Goal: Task Accomplishment & Management: Use online tool/utility

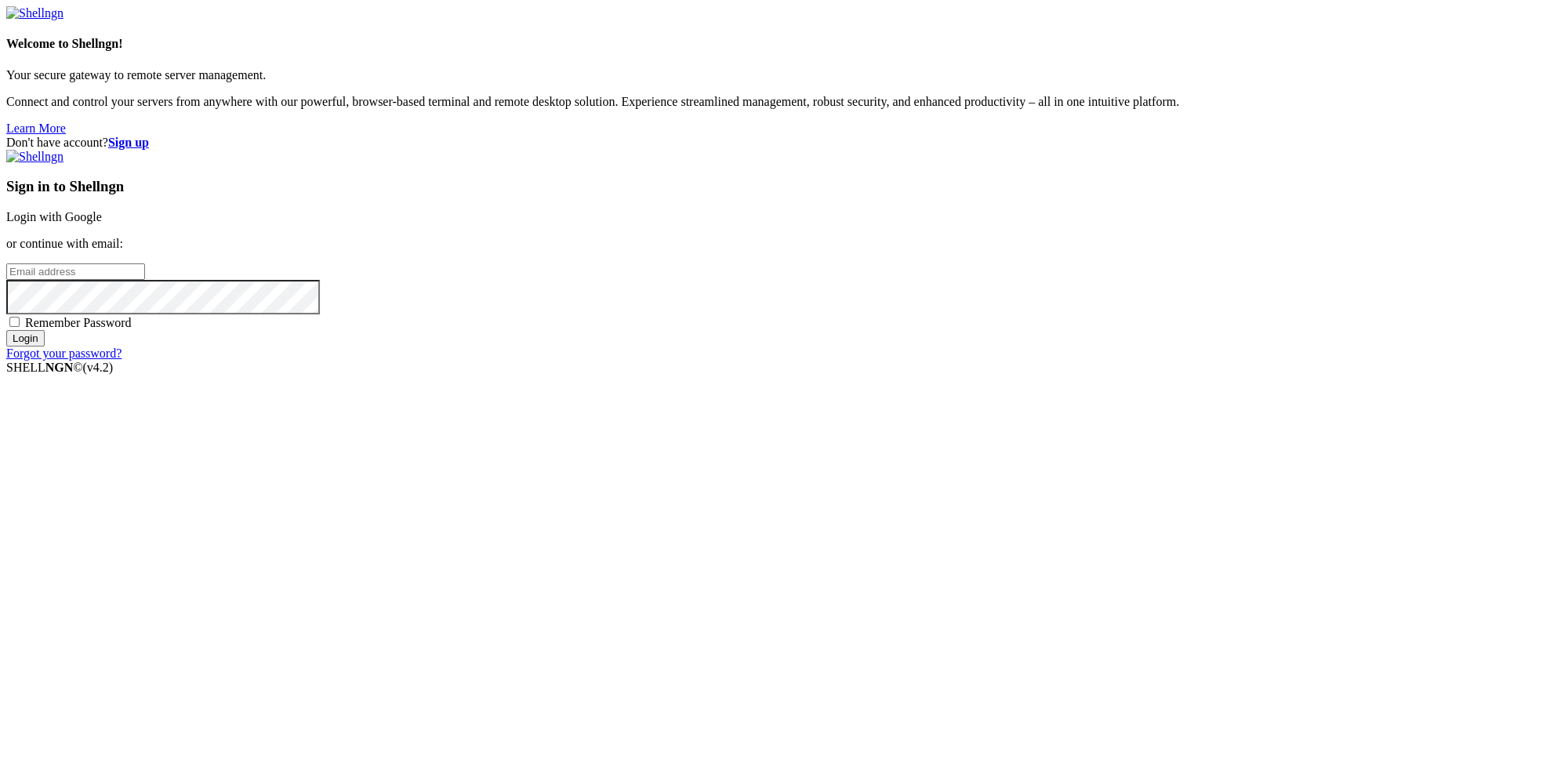
click at [145, 280] on input "email" at bounding box center [76, 272] width 139 height 17
click at [1539, 135] on div "Don't have account? Sign up Sign in to Shellngn Login with Google or continue w…" at bounding box center [784, 247] width 1555 height 225
click at [149, 135] on strong "Sign up" at bounding box center [129, 142] width 41 height 13
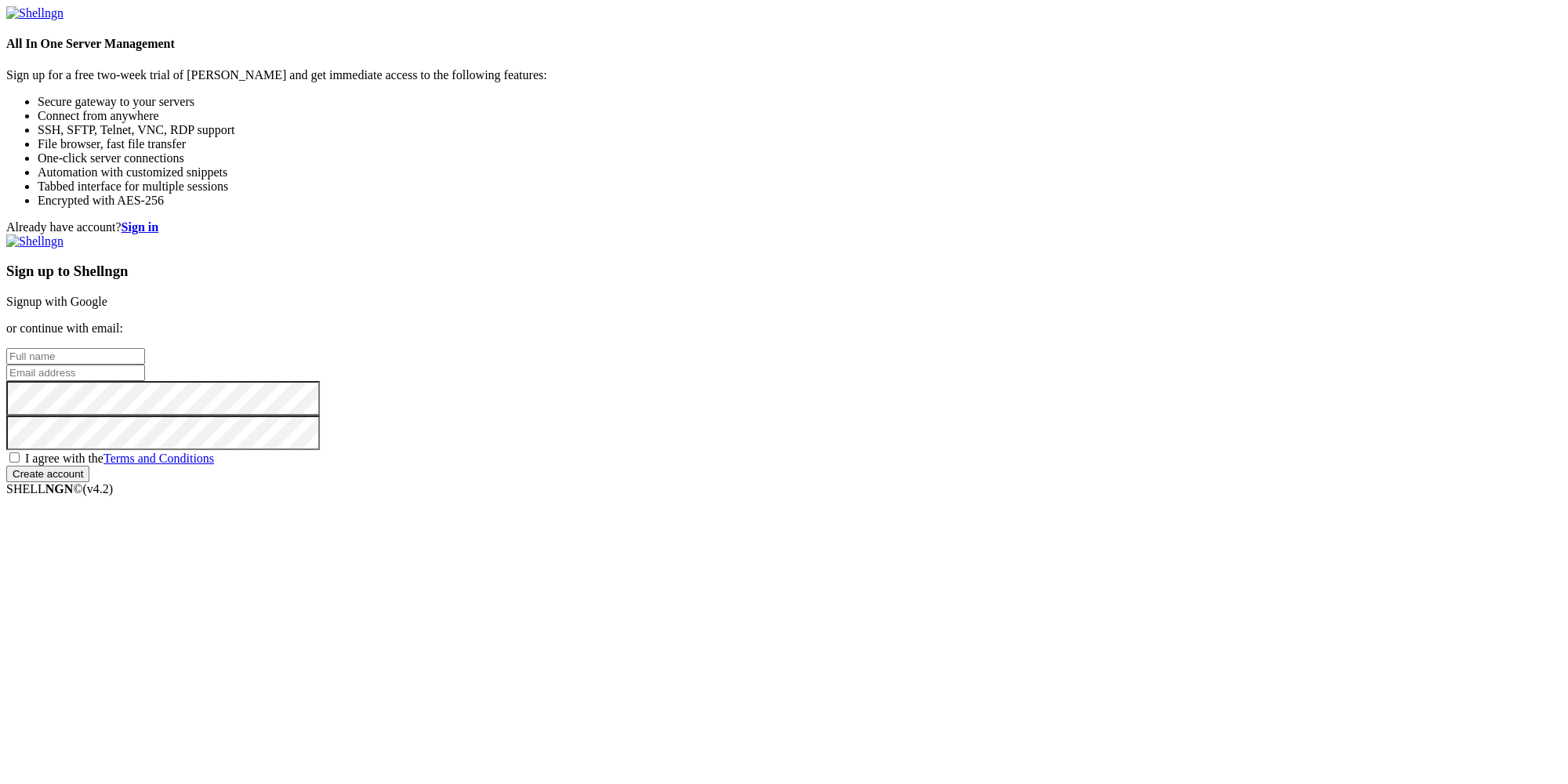
drag, startPoint x: 1016, startPoint y: 324, endPoint x: 1010, endPoint y: 338, distance: 15.2
click at [1016, 325] on div "Sign up to Shellngn Signup with Google or continue with email: I agree with the…" at bounding box center [784, 358] width 1555 height 247
click at [145, 351] on input "text" at bounding box center [76, 357] width 139 height 17
paste input "[EMAIL_ADDRESS][DOMAIN_NAME]"
type input "[EMAIL_ADDRESS][DOMAIN_NAME]"
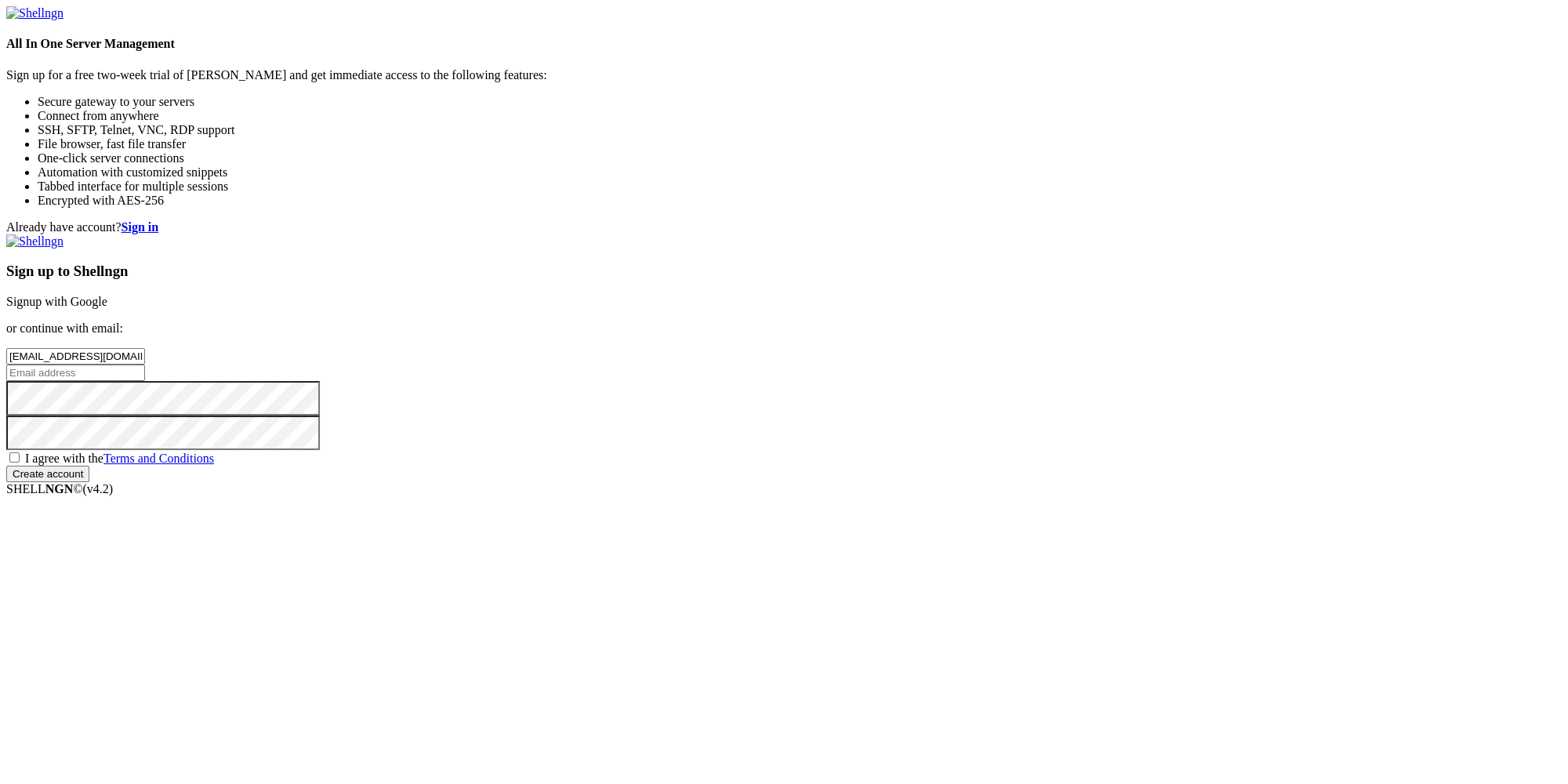
drag, startPoint x: 955, startPoint y: 385, endPoint x: 944, endPoint y: 410, distance: 27.3
click at [145, 381] on input "email" at bounding box center [76, 373] width 139 height 17
paste input "[EMAIL_ADDRESS][DOMAIN_NAME]"
type input "[EMAIL_ADDRESS][DOMAIN_NAME]"
click at [928, 454] on div "Sign up to Shellngn Signup with Google or continue with email: j.udi.ma.tsu.sa.…" at bounding box center [784, 358] width 1555 height 247
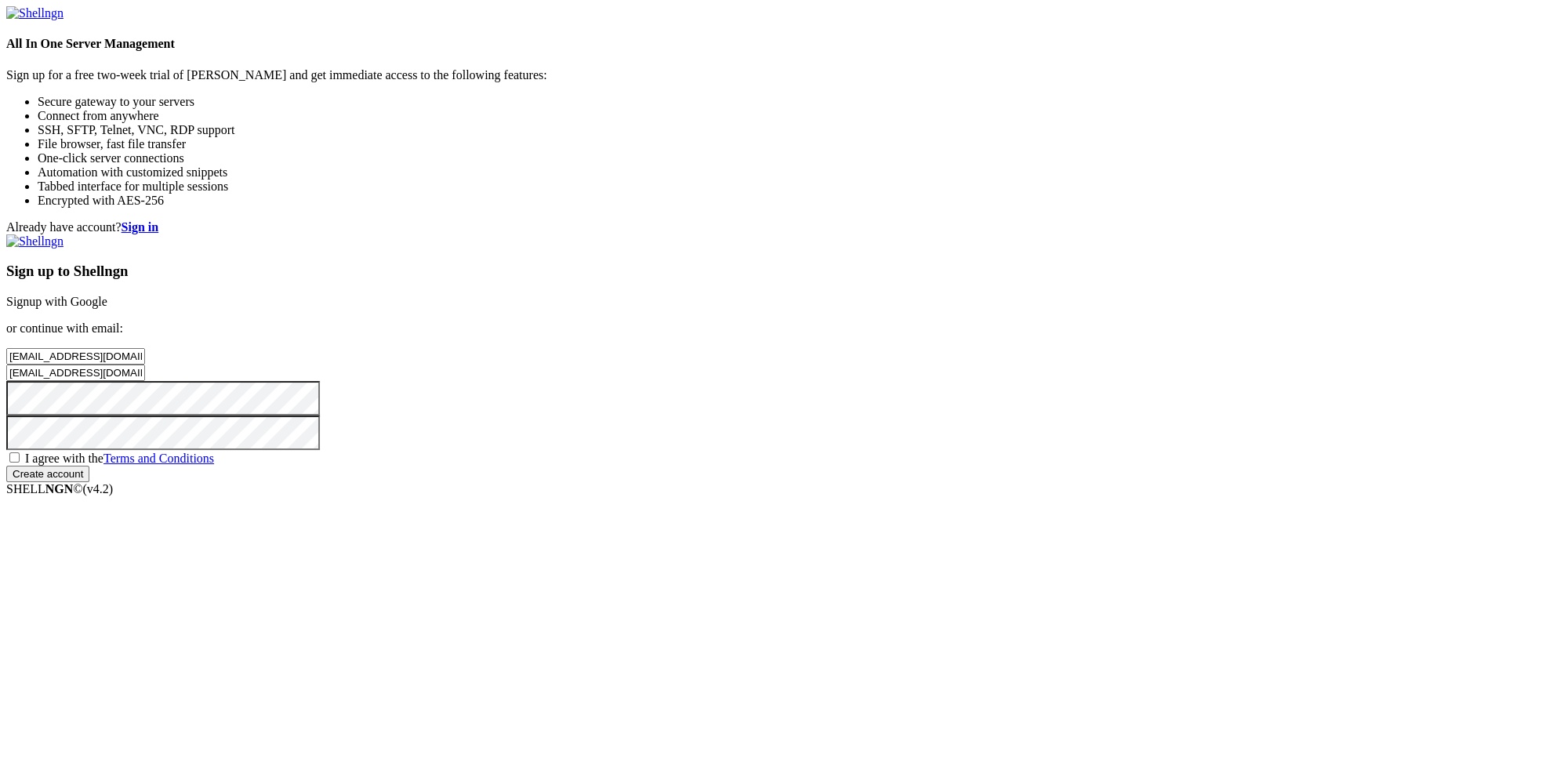
click at [907, 482] on div "Sign up to Shellngn Signup with Google or continue with email: j.udi.ma.tsu.sa.…" at bounding box center [784, 358] width 1555 height 247
click at [214, 465] on span "I agree with the Terms and Conditions" at bounding box center [120, 458] width 189 height 13
click at [19, 462] on input "I agree with the Terms and Conditions" at bounding box center [14, 457] width 10 height 10
checkbox input "true"
click at [962, 482] on div "Sign up to Shellngn Signup with Google or continue with email: j.udi.ma.tsu.sa.…" at bounding box center [784, 358] width 1555 height 247
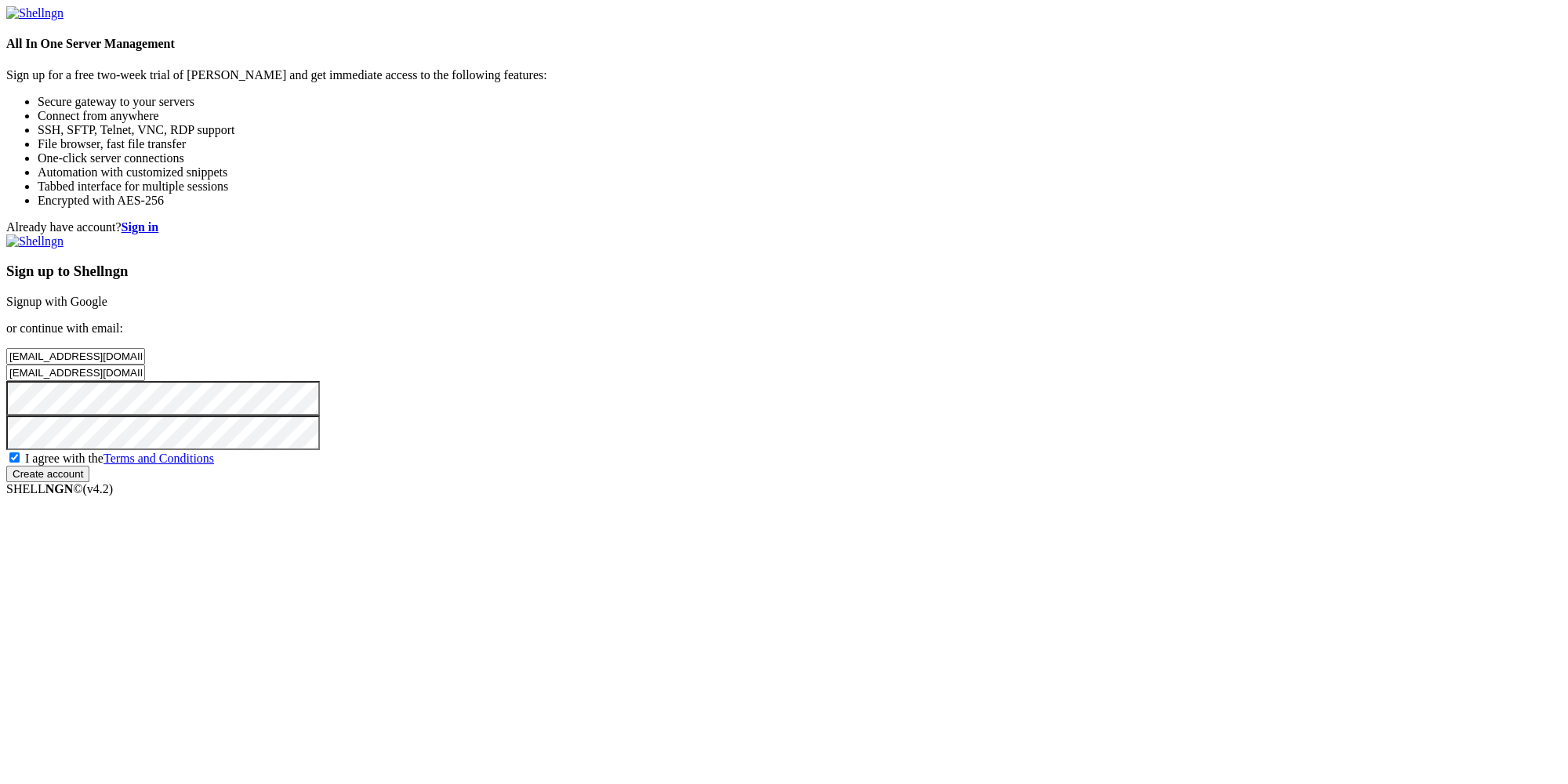
click at [89, 482] on input "Create account" at bounding box center [48, 474] width 83 height 17
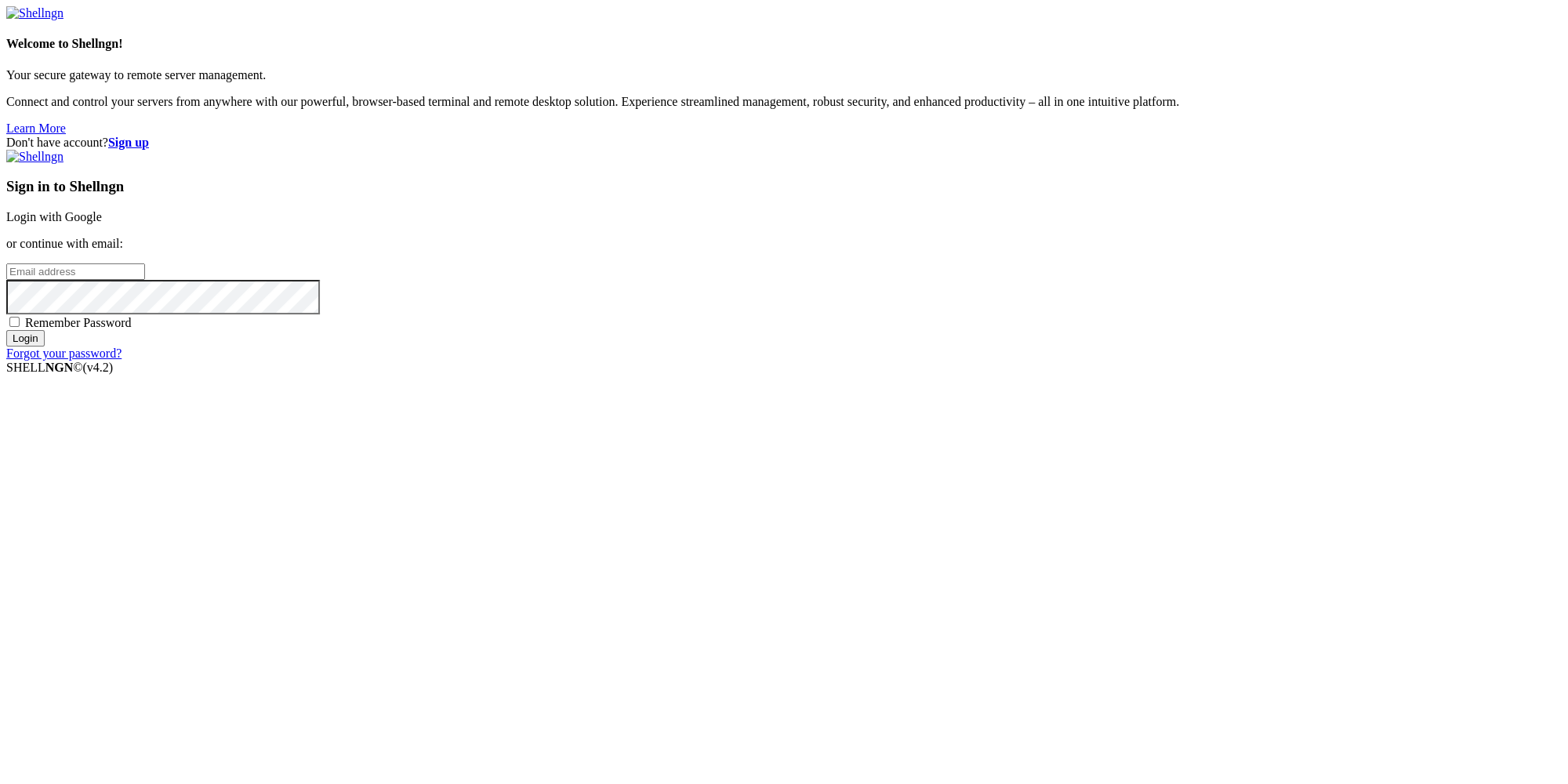
click at [145, 280] on input "email" at bounding box center [76, 272] width 139 height 17
paste input "[EMAIL_ADDRESS][DOMAIN_NAME]"
type input "[EMAIL_ADDRESS][DOMAIN_NAME]"
click at [44, 347] on input "Login" at bounding box center [25, 338] width 38 height 17
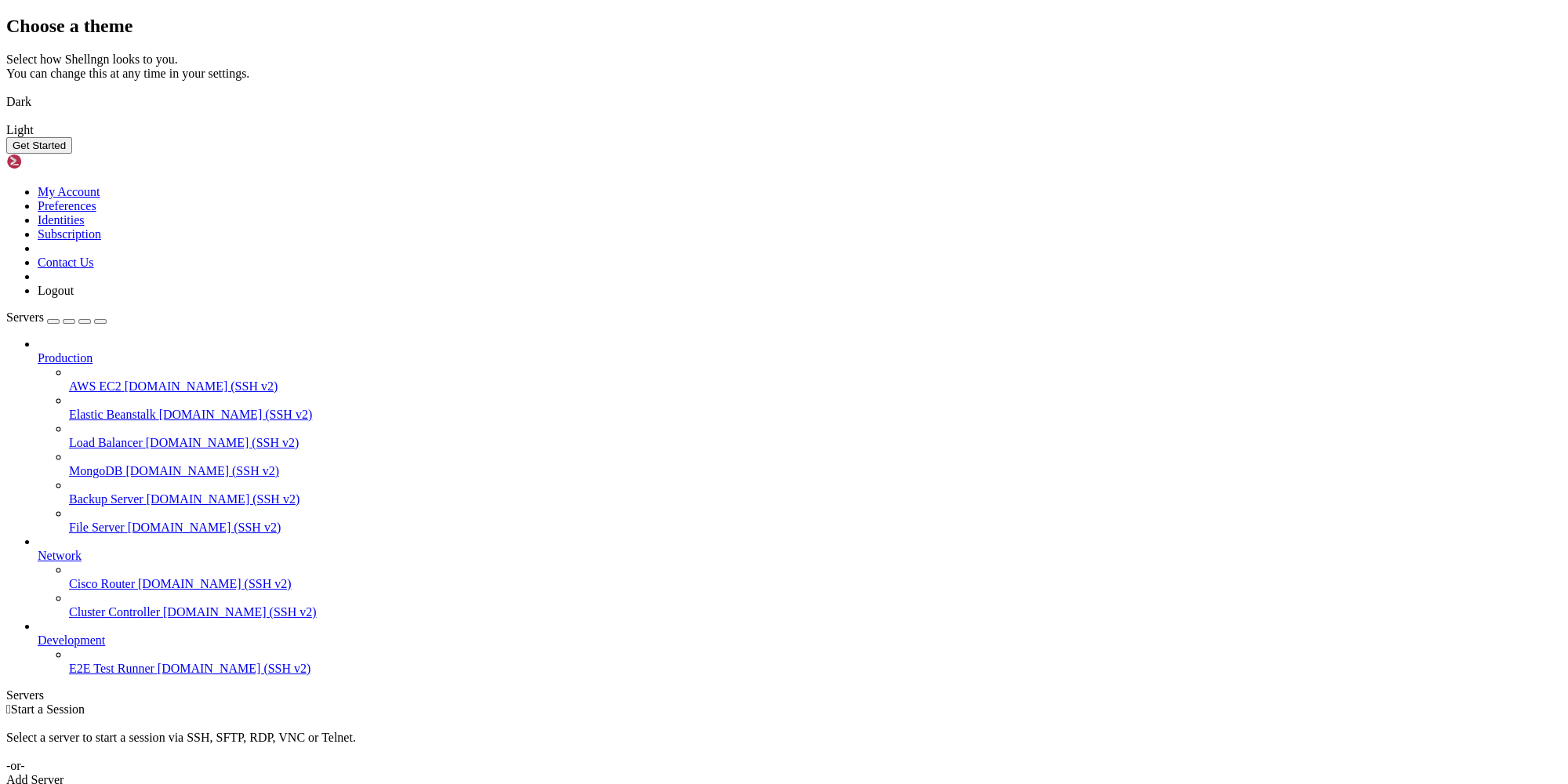
click at [72, 154] on button "Get Started" at bounding box center [39, 145] width 66 height 17
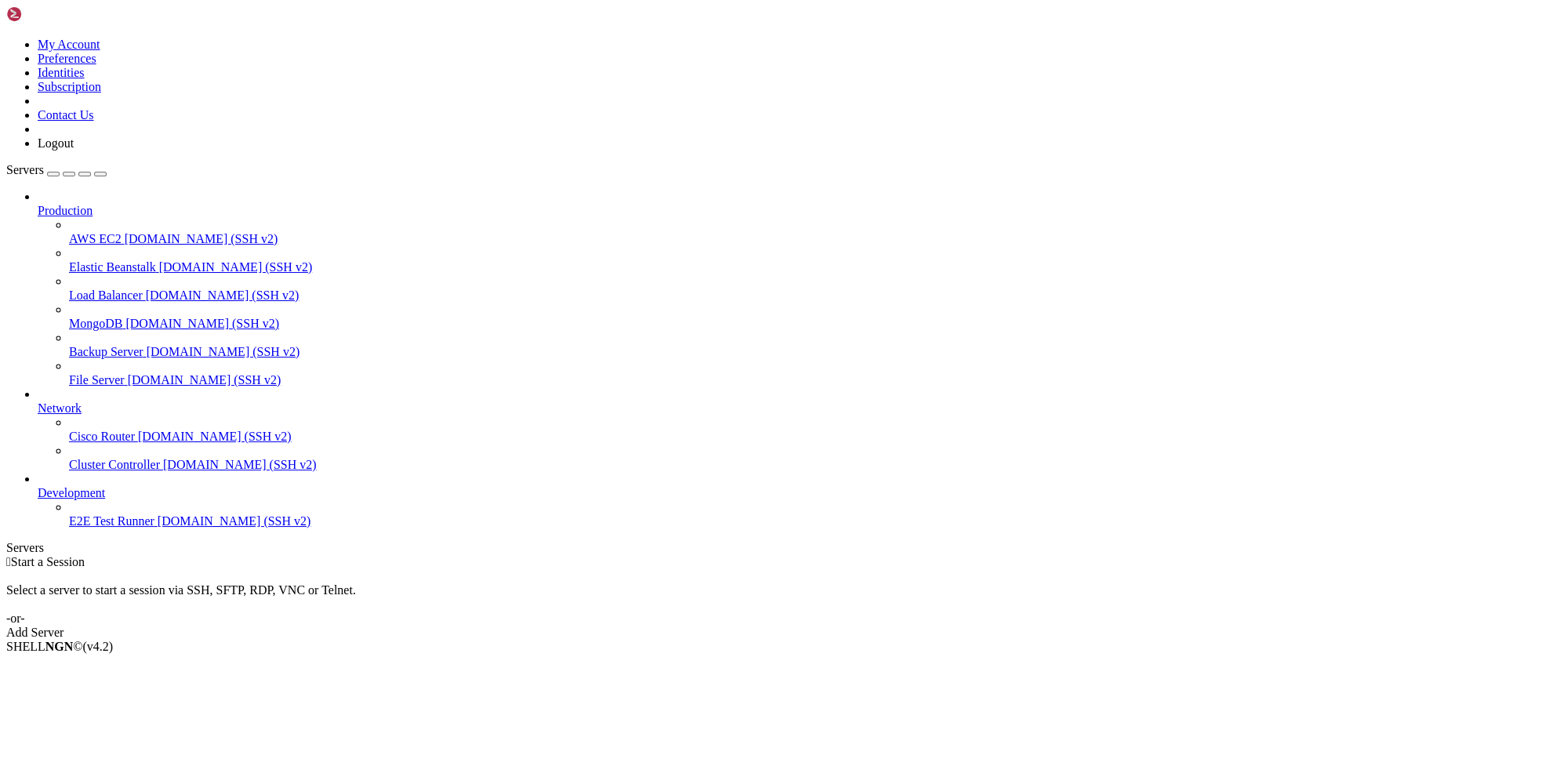
click at [885, 626] on link "Add Server" at bounding box center [784, 632] width 1555 height 14
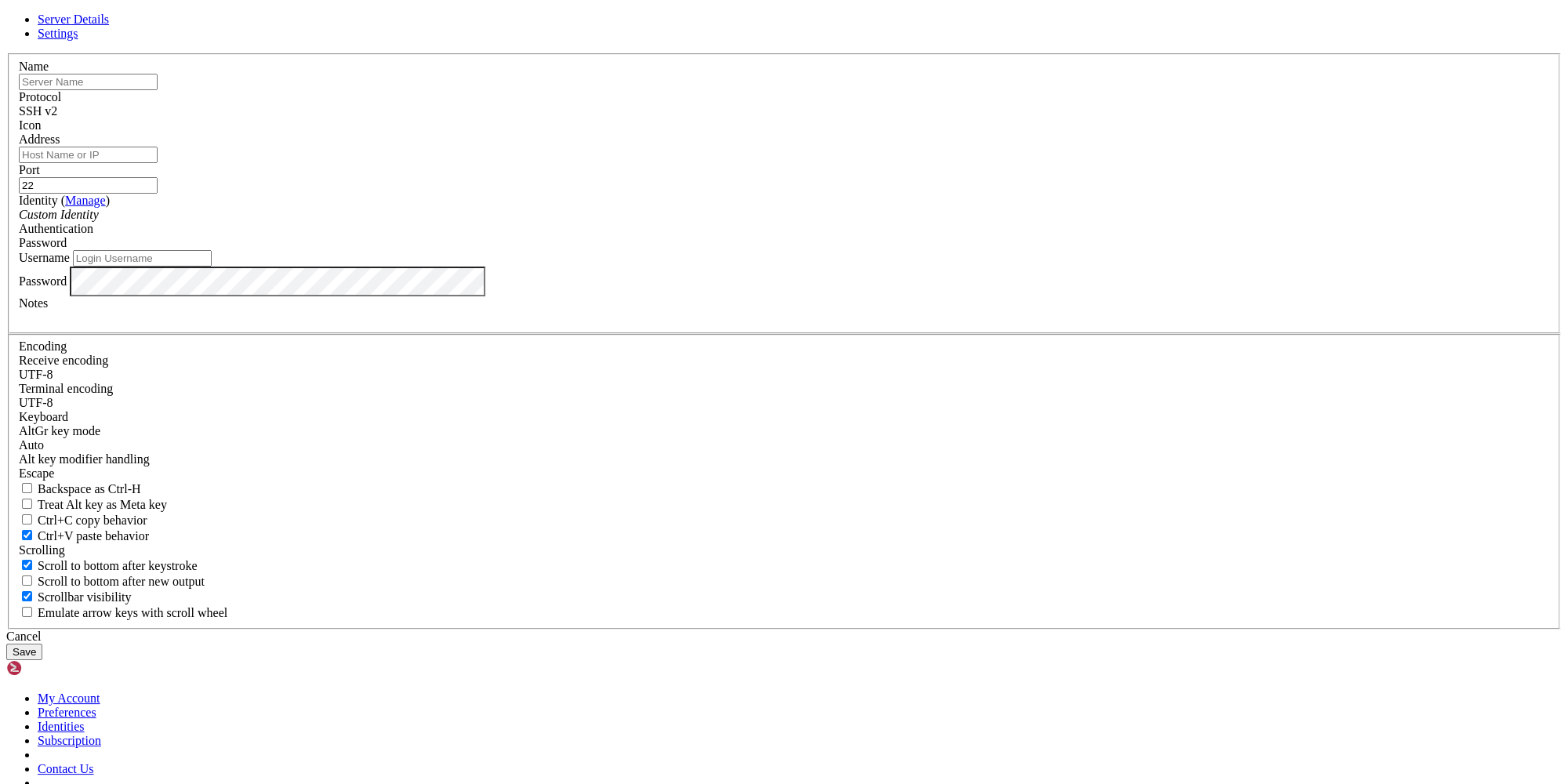
click at [158, 90] on input "text" at bounding box center [88, 82] width 139 height 17
type input "[TECHNICAL_ID]"
click at [158, 163] on input "Address" at bounding box center [88, 155] width 139 height 17
paste input "[TECHNICAL_ID]"
type input "[TECHNICAL_ID]"
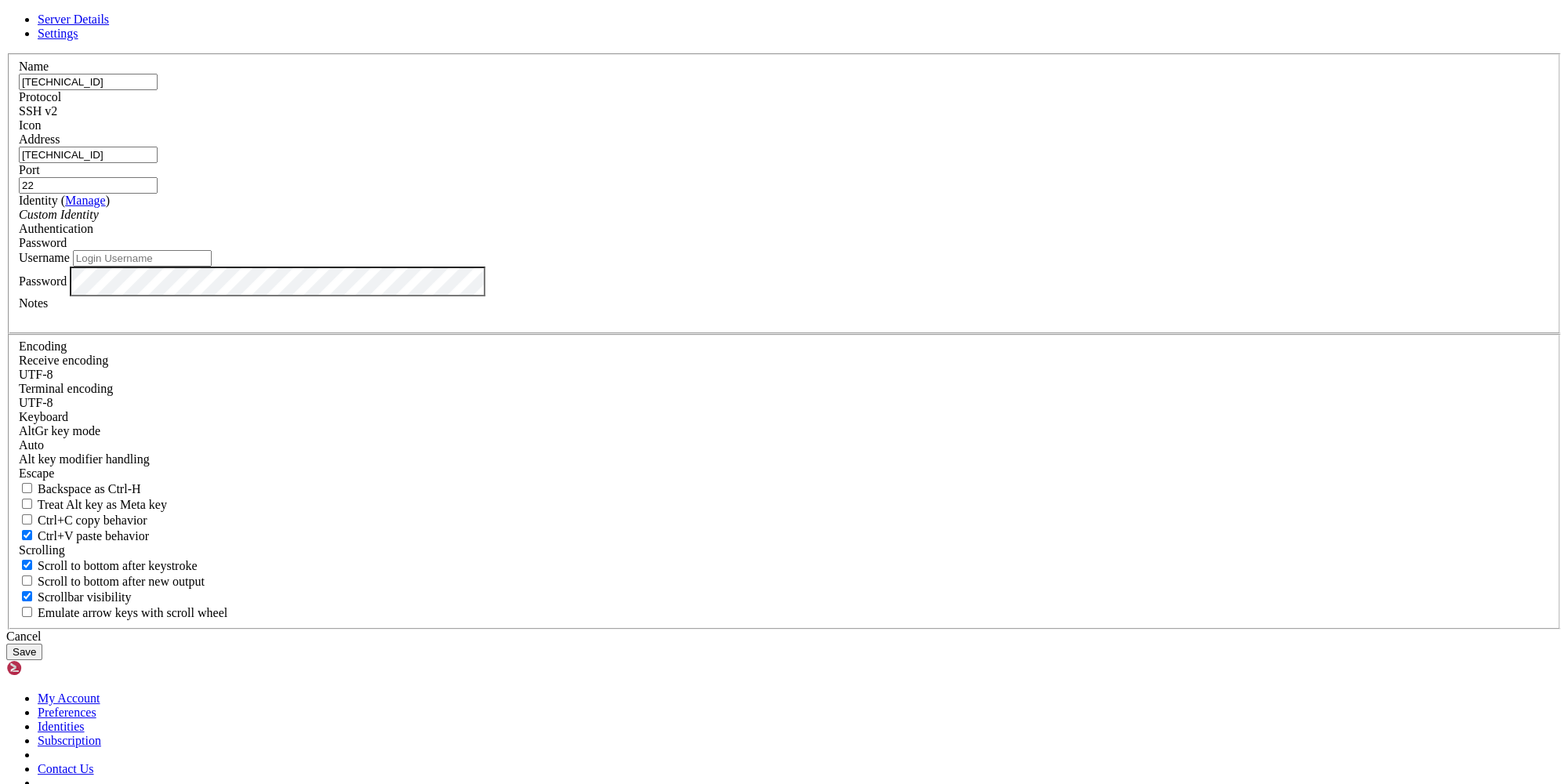
click at [681, 267] on div "Username" at bounding box center [783, 259] width 1530 height 17
click at [211, 267] on input "Username" at bounding box center [143, 259] width 139 height 17
paste input "root"
type input "root"
click at [43, 643] on button "Save" at bounding box center [24, 651] width 36 height 17
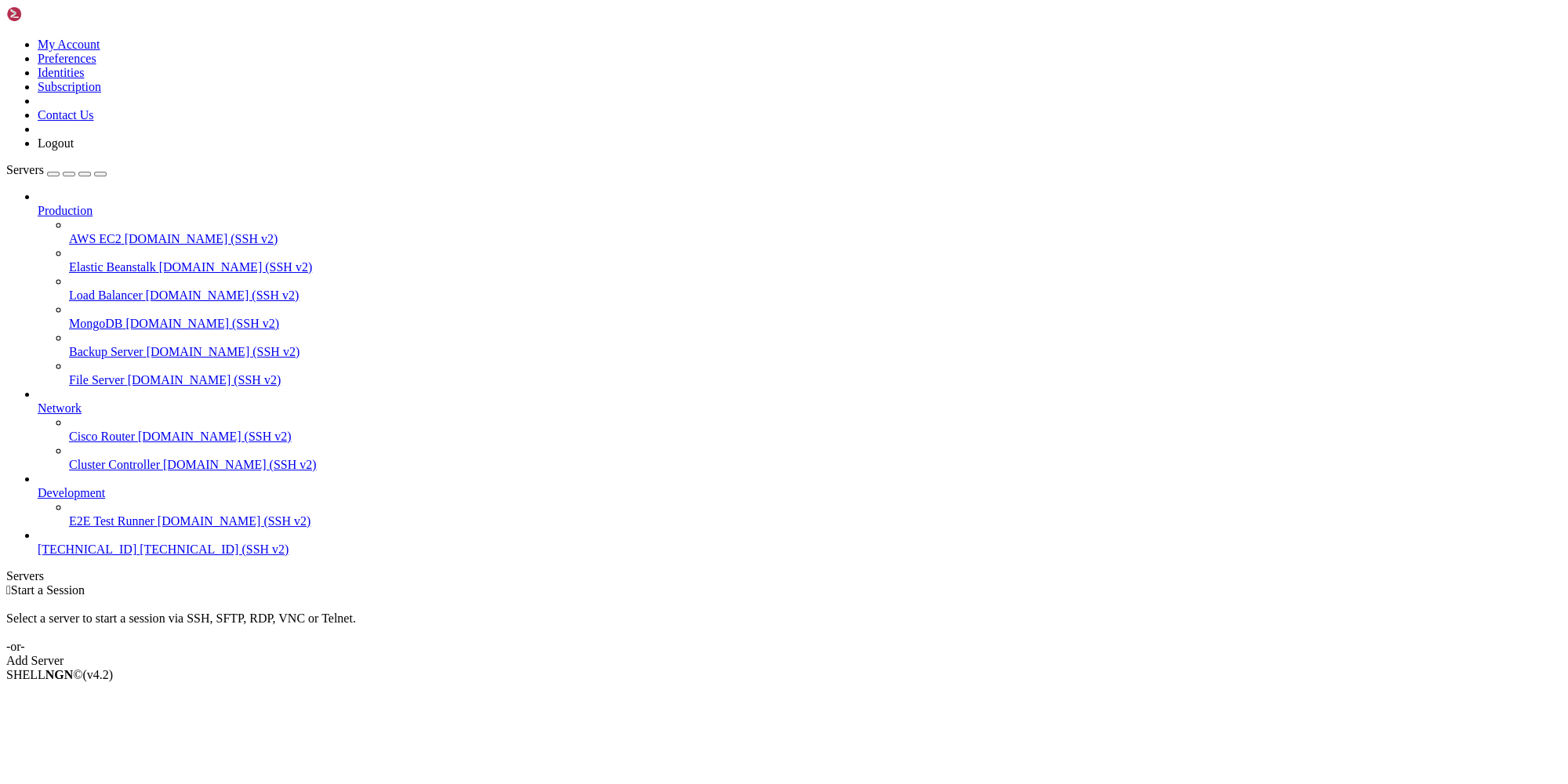
click at [133, 556] on span "[TECHNICAL_ID]" at bounding box center [87, 549] width 99 height 13
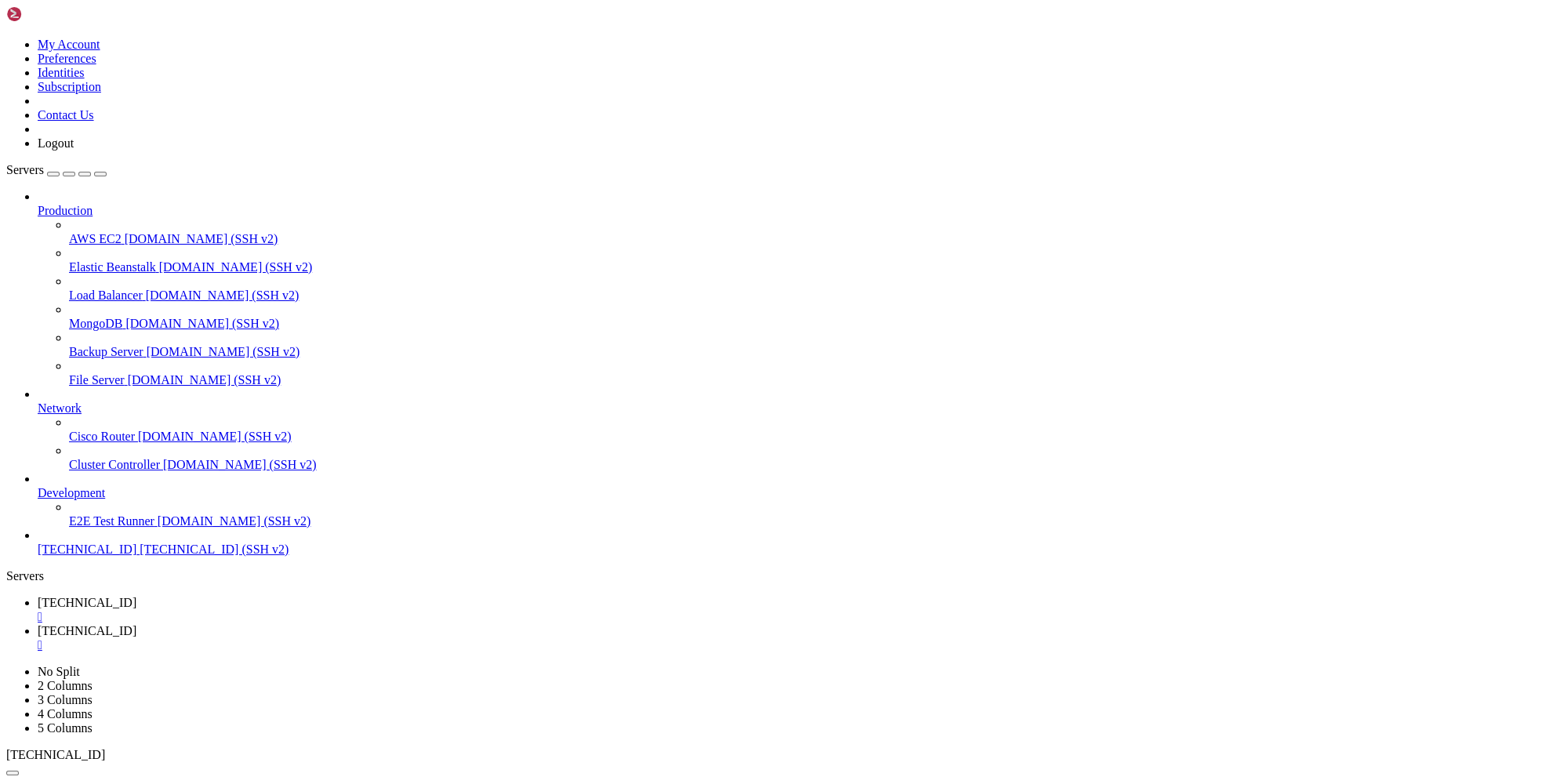
click at [247, 596] on link "[TECHNICAL_ID] " at bounding box center [800, 610] width 1524 height 28
click at [136, 624] on span "[TECHNICAL_ID]" at bounding box center [87, 630] width 99 height 13
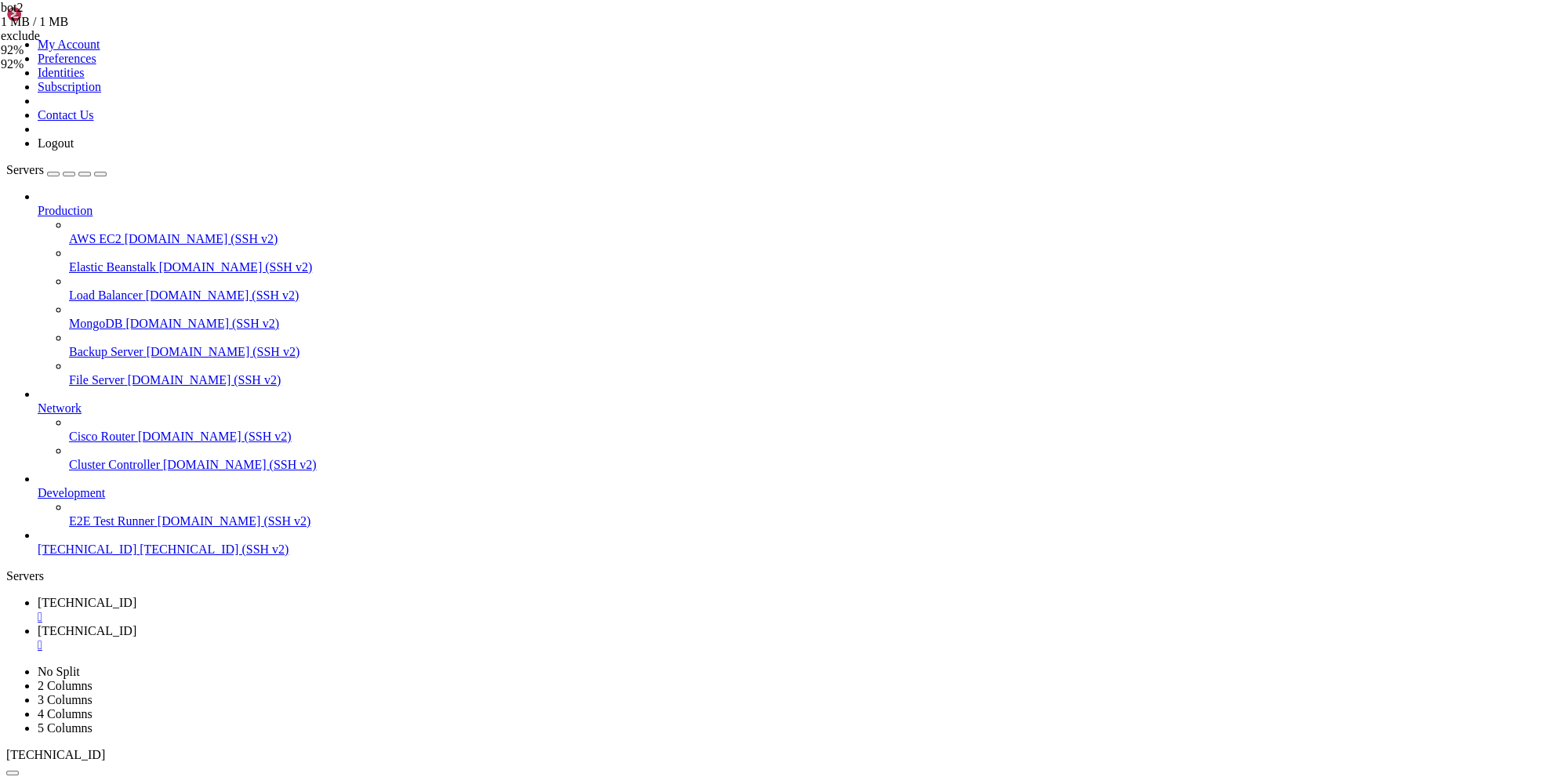
click at [136, 596] on span "[TECHNICAL_ID]" at bounding box center [87, 602] width 99 height 13
click at [136, 624] on span "[TECHNICAL_ID]" at bounding box center [87, 630] width 99 height 13
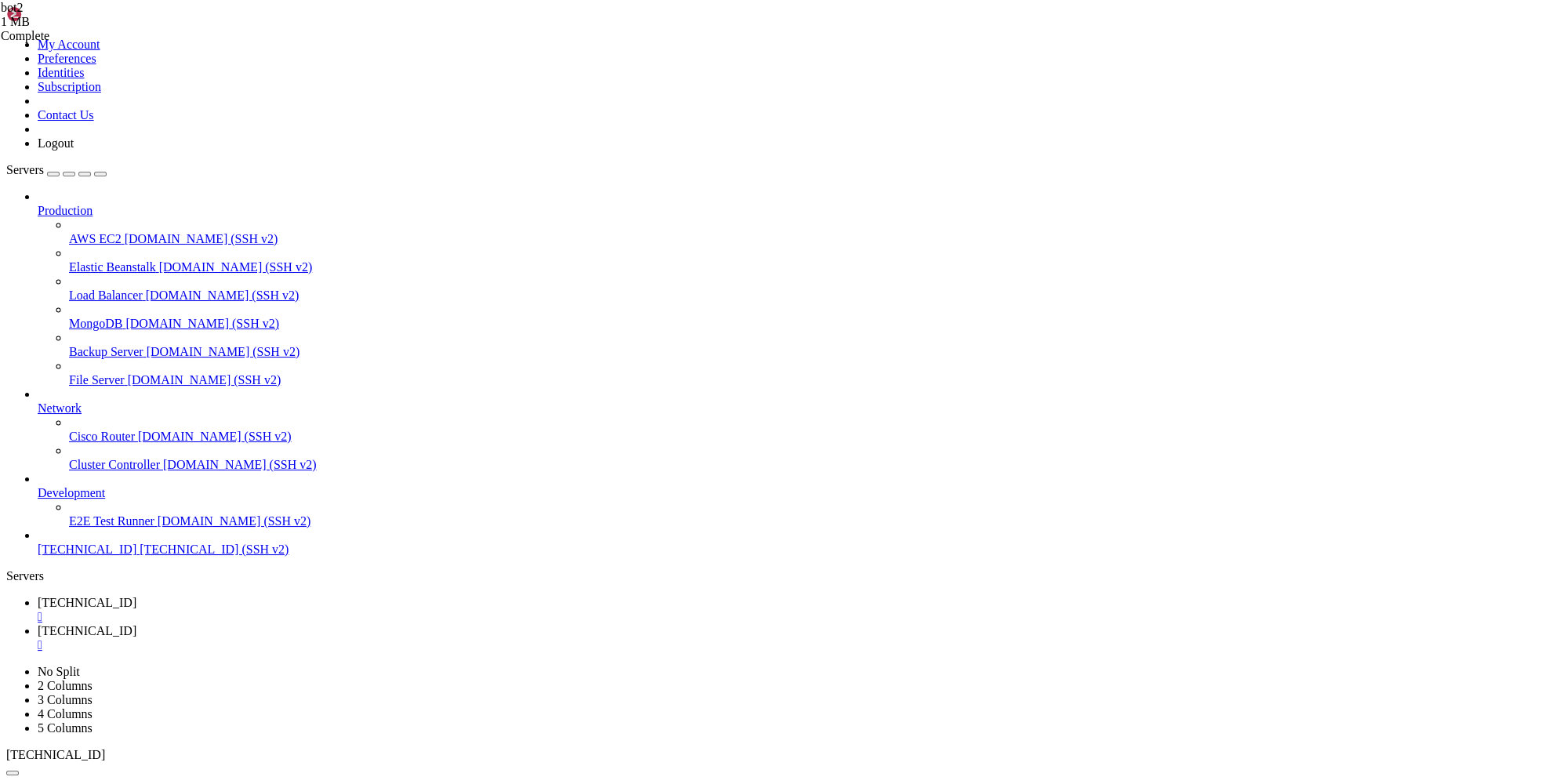
type input "/"
click at [424, 639] on div "" at bounding box center [800, 645] width 1524 height 14
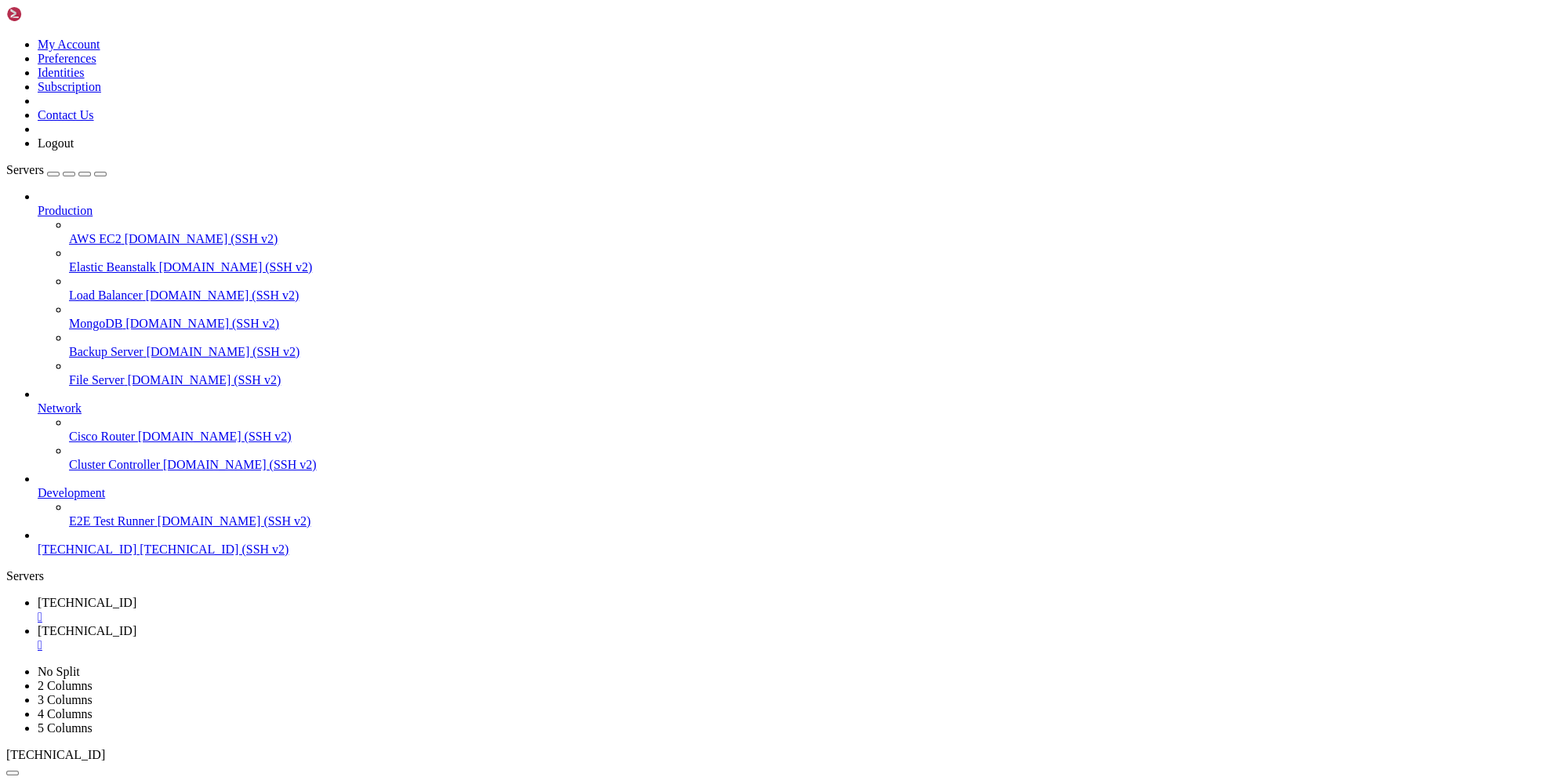
click at [1456, 58] on div at bounding box center [784, 392] width 1568 height 784
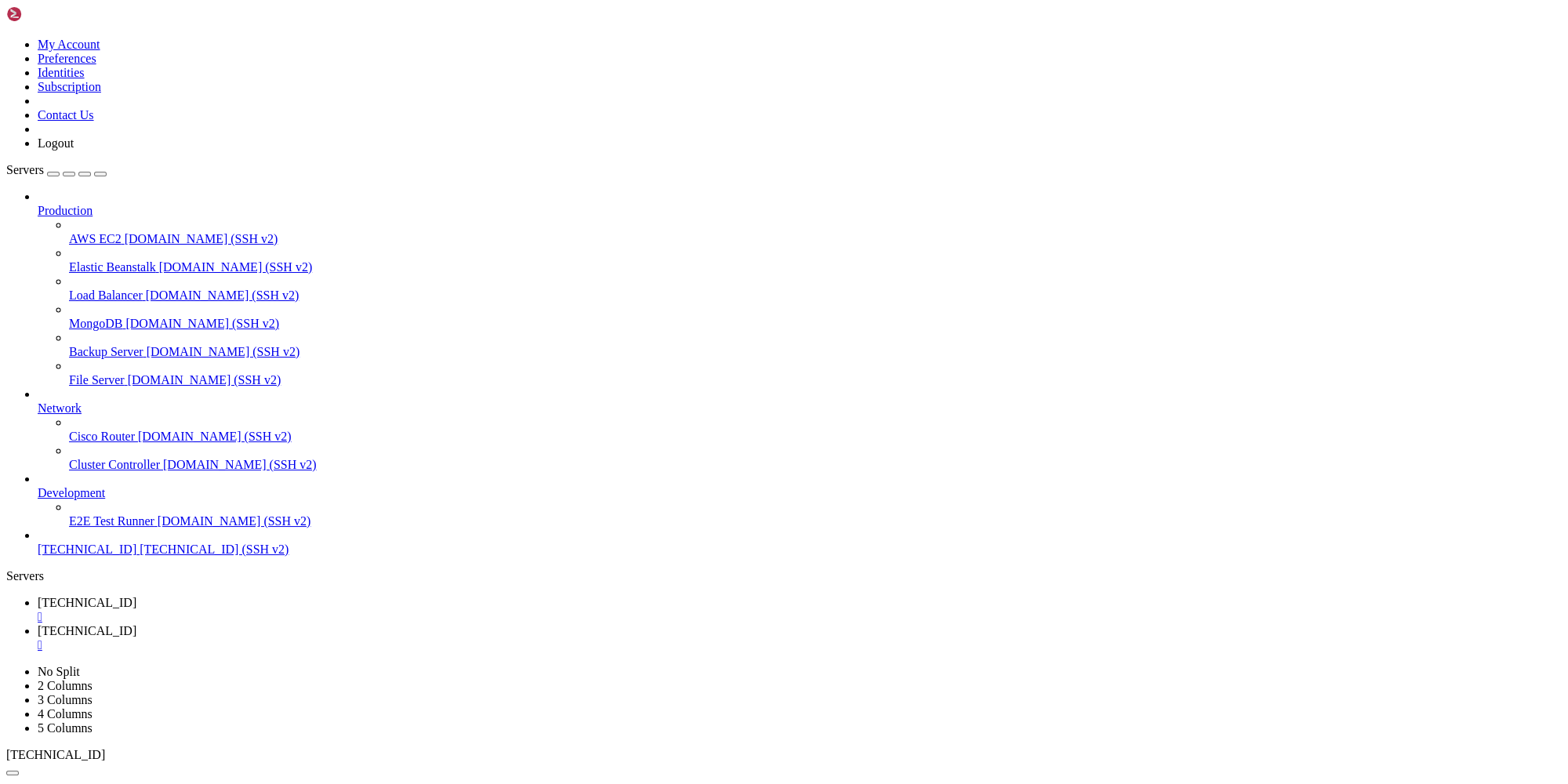
click at [136, 596] on span "[TECHNICAL_ID]" at bounding box center [87, 602] width 99 height 13
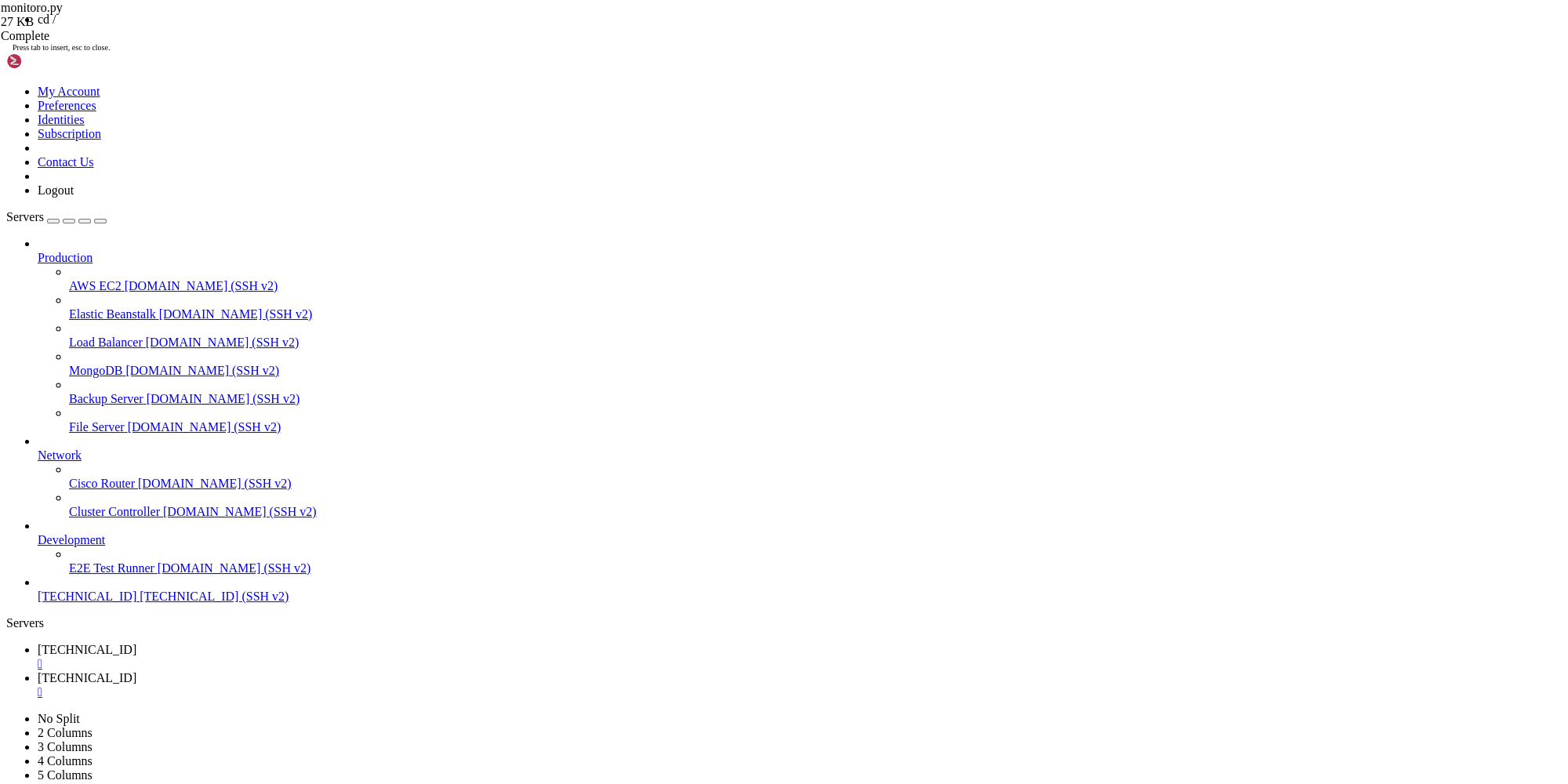
drag, startPoint x: 197, startPoint y: 1094, endPoint x: 310, endPoint y: 1097, distance: 113.0
drag, startPoint x: 191, startPoint y: 1092, endPoint x: 295, endPoint y: 1092, distance: 104.0
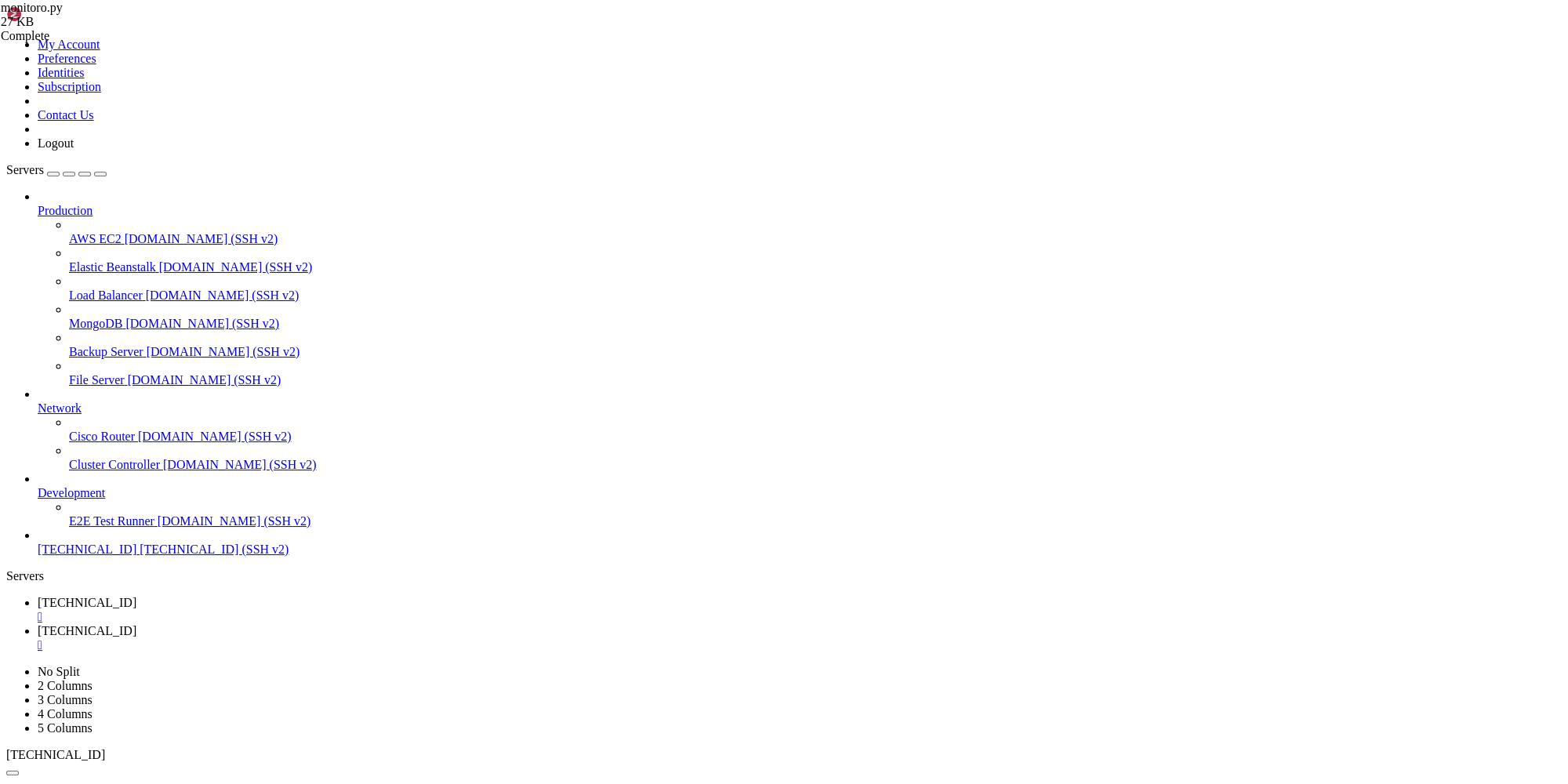
drag, startPoint x: 153, startPoint y: 1186, endPoint x: 289, endPoint y: 1188, distance: 136.0
drag, startPoint x: 141, startPoint y: 1332, endPoint x: 268, endPoint y: 1333, distance: 127.0
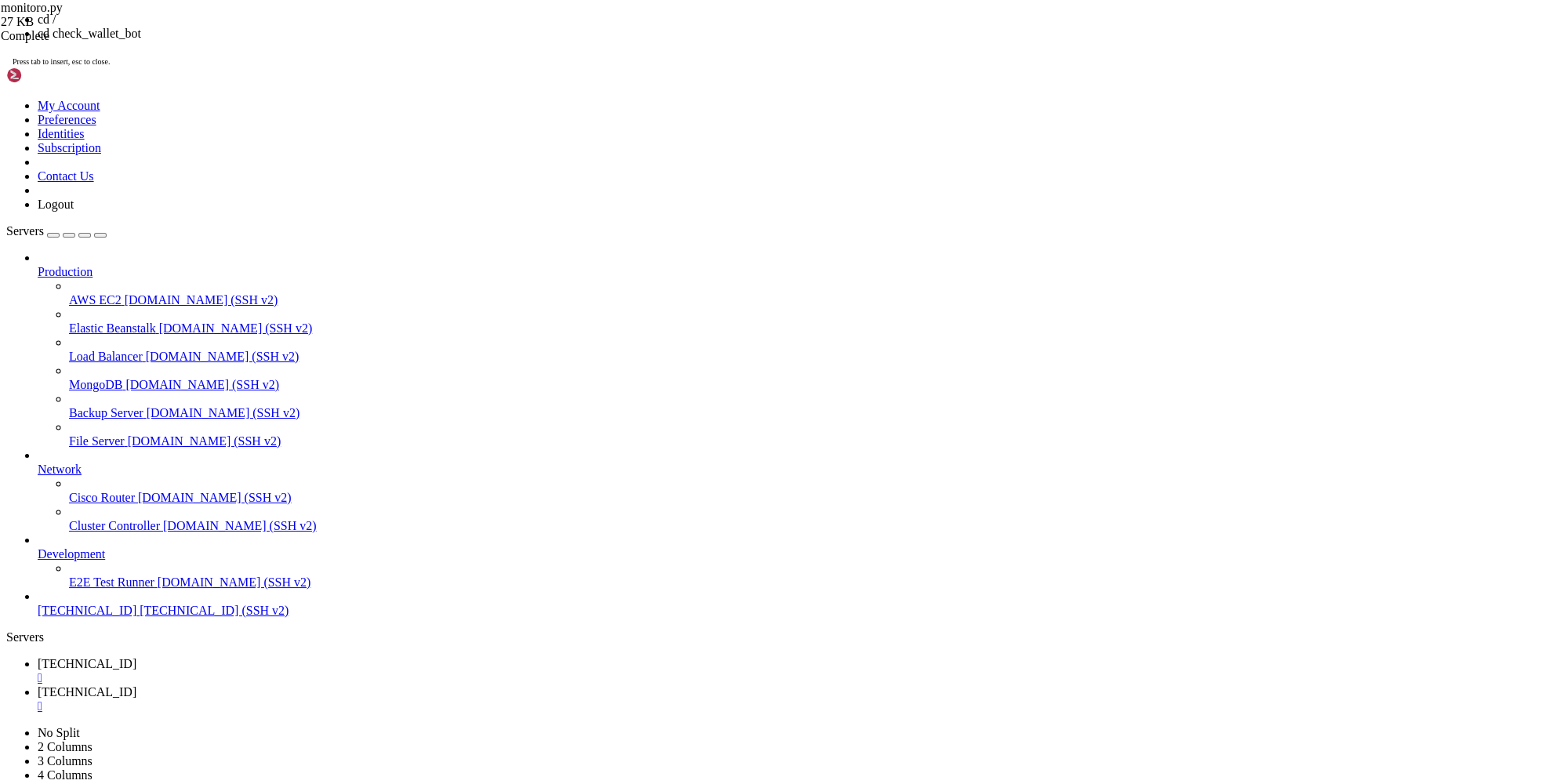
drag, startPoint x: 132, startPoint y: 1200, endPoint x: 242, endPoint y: 1200, distance: 110.0
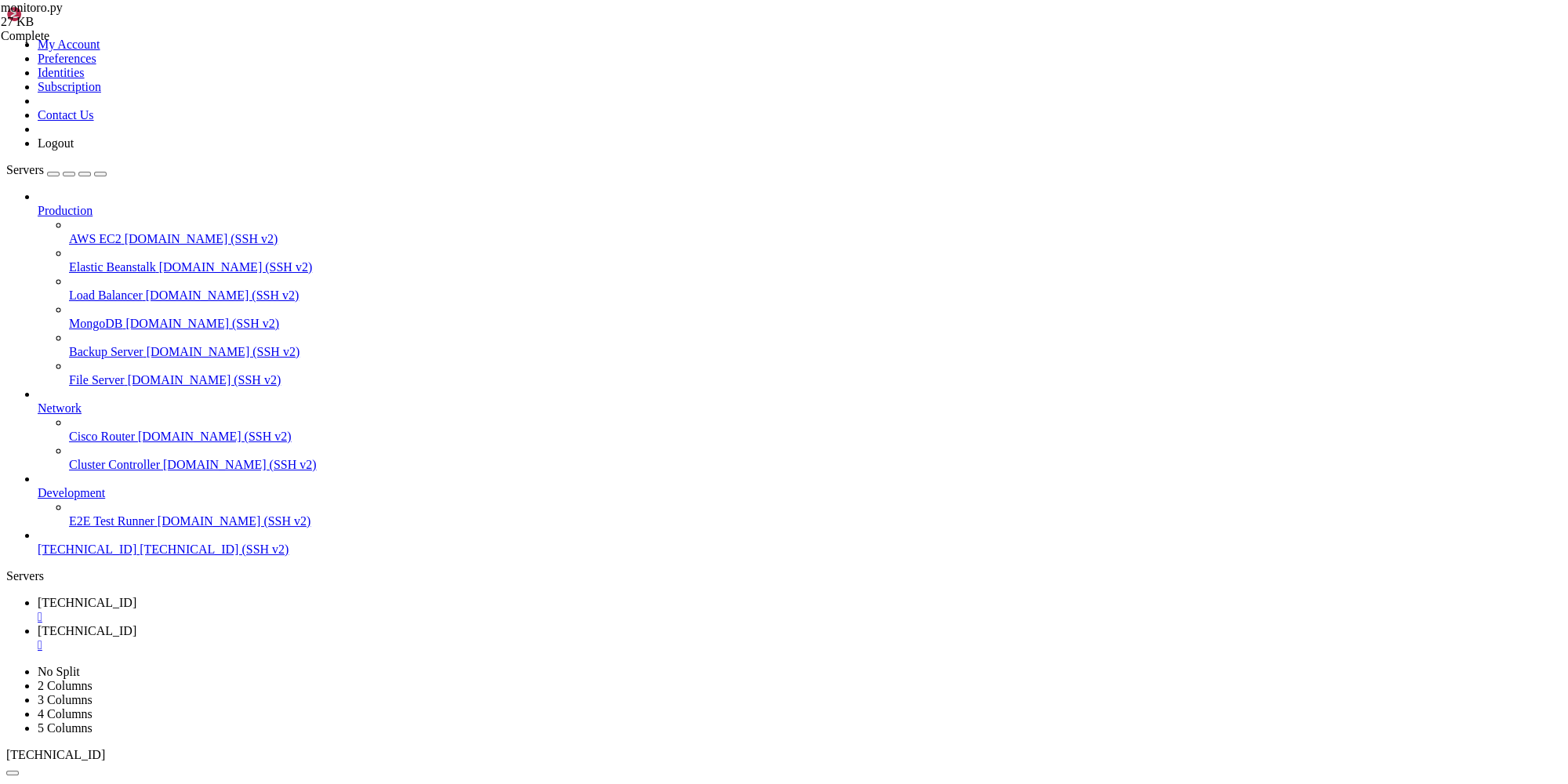
drag, startPoint x: 287, startPoint y: 1071, endPoint x: 386, endPoint y: 1068, distance: 99.0
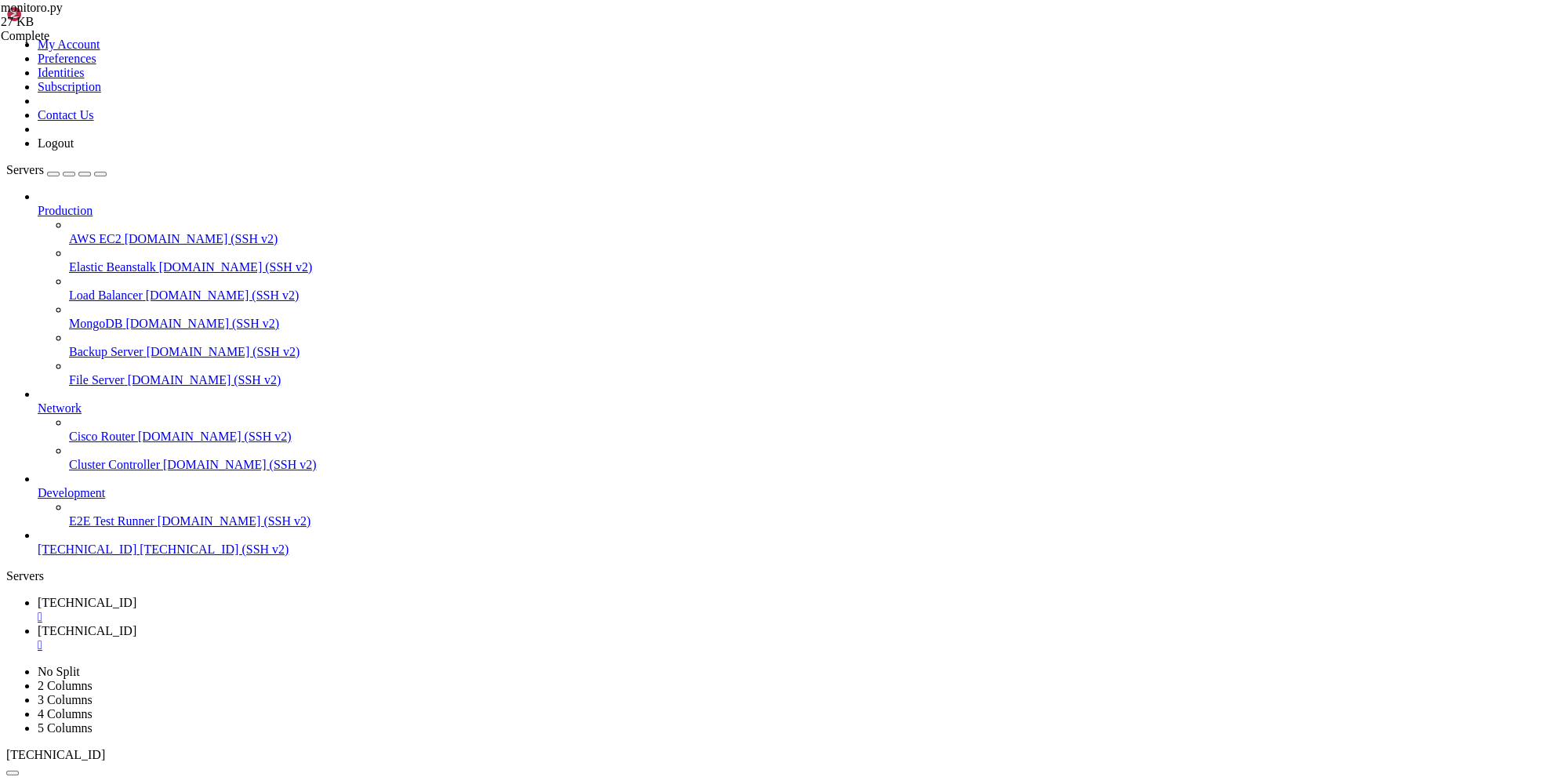
scroll to position [38, 0]
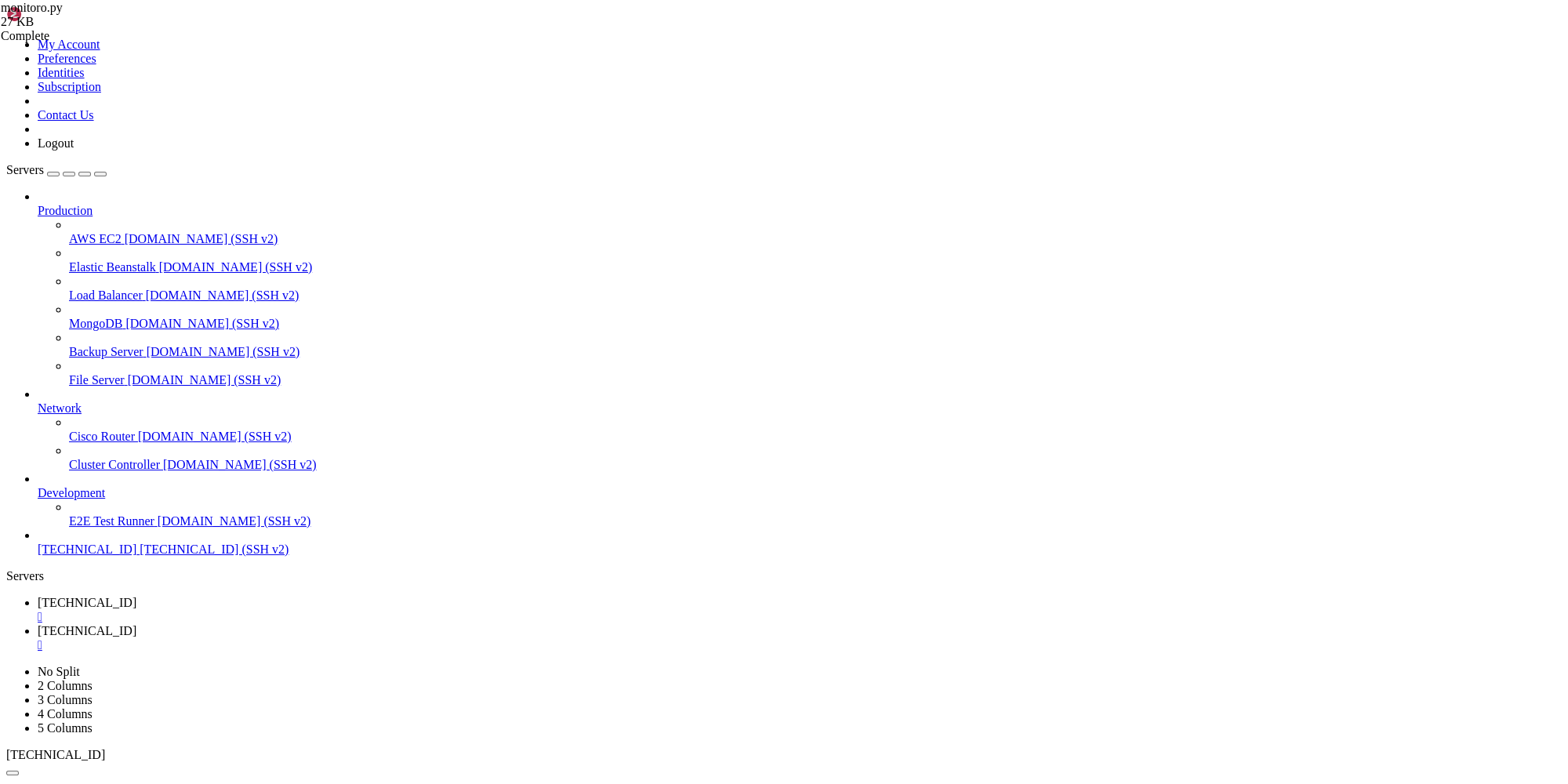
drag, startPoint x: 761, startPoint y: 1567, endPoint x: 15, endPoint y: 1514, distance: 747.9
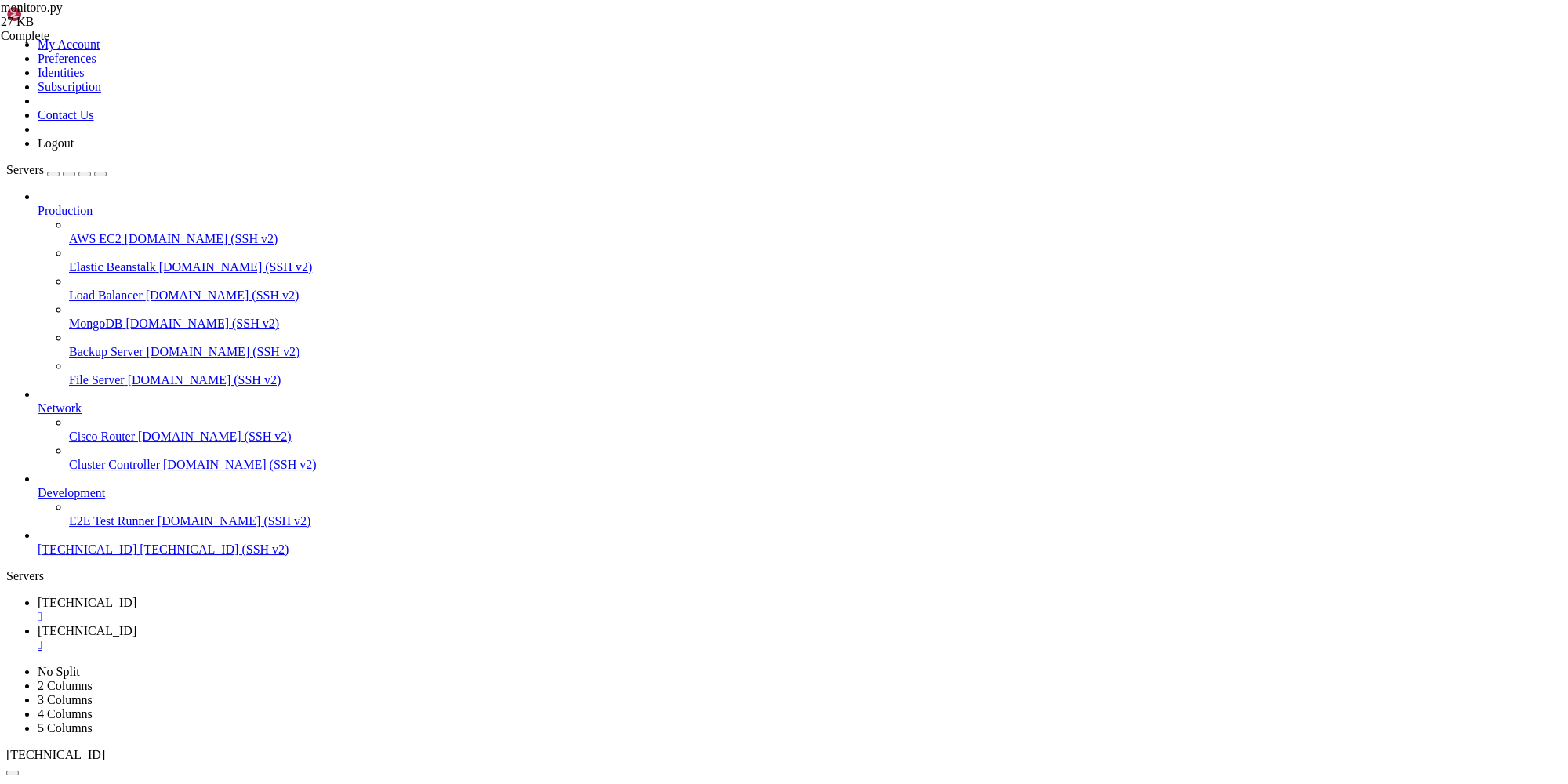
drag, startPoint x: 113, startPoint y: 1569, endPoint x: 14, endPoint y: 1437, distance: 165.0
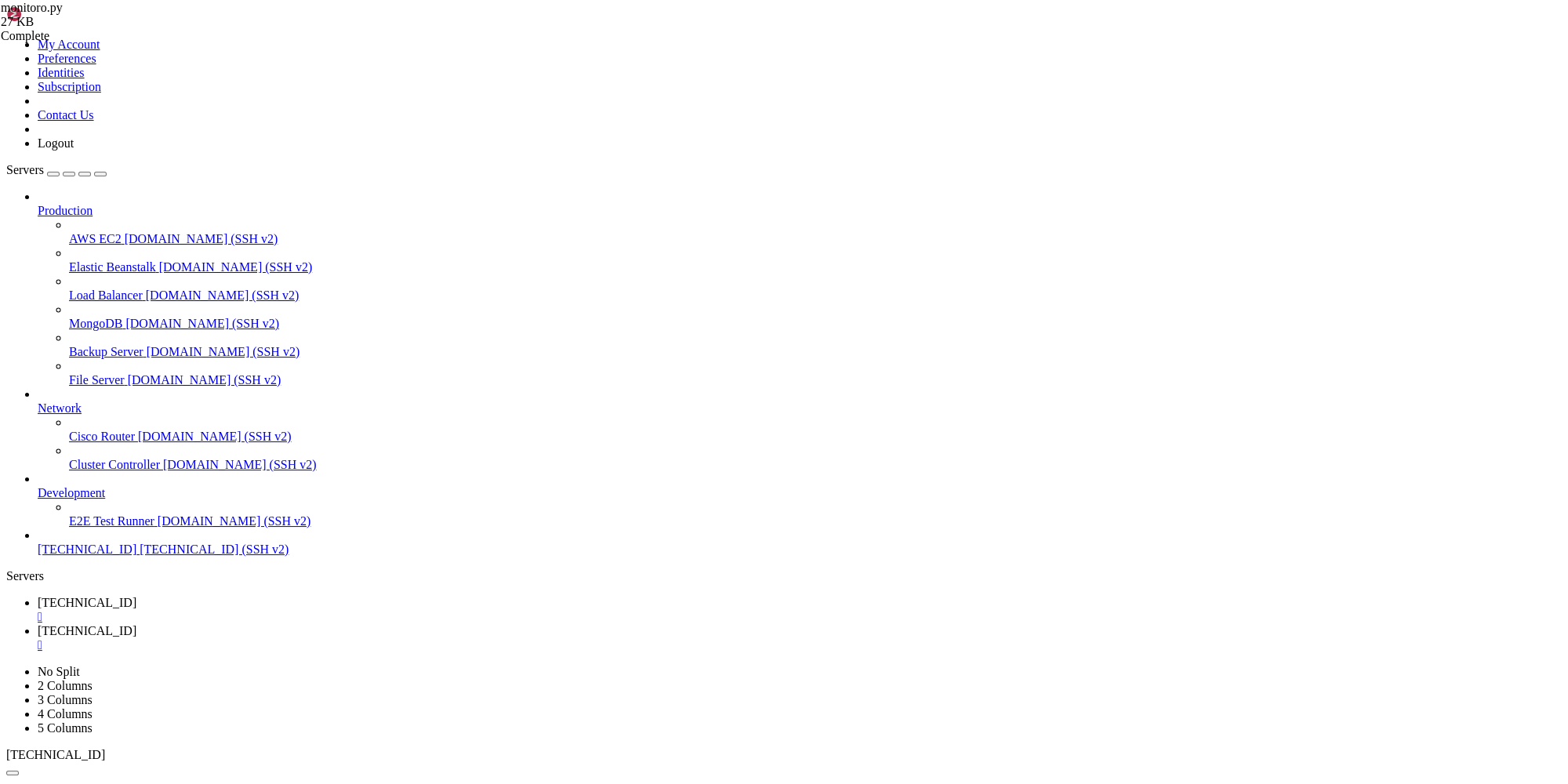
drag, startPoint x: 149, startPoint y: 1032, endPoint x: 13, endPoint y: 924, distance: 173.7
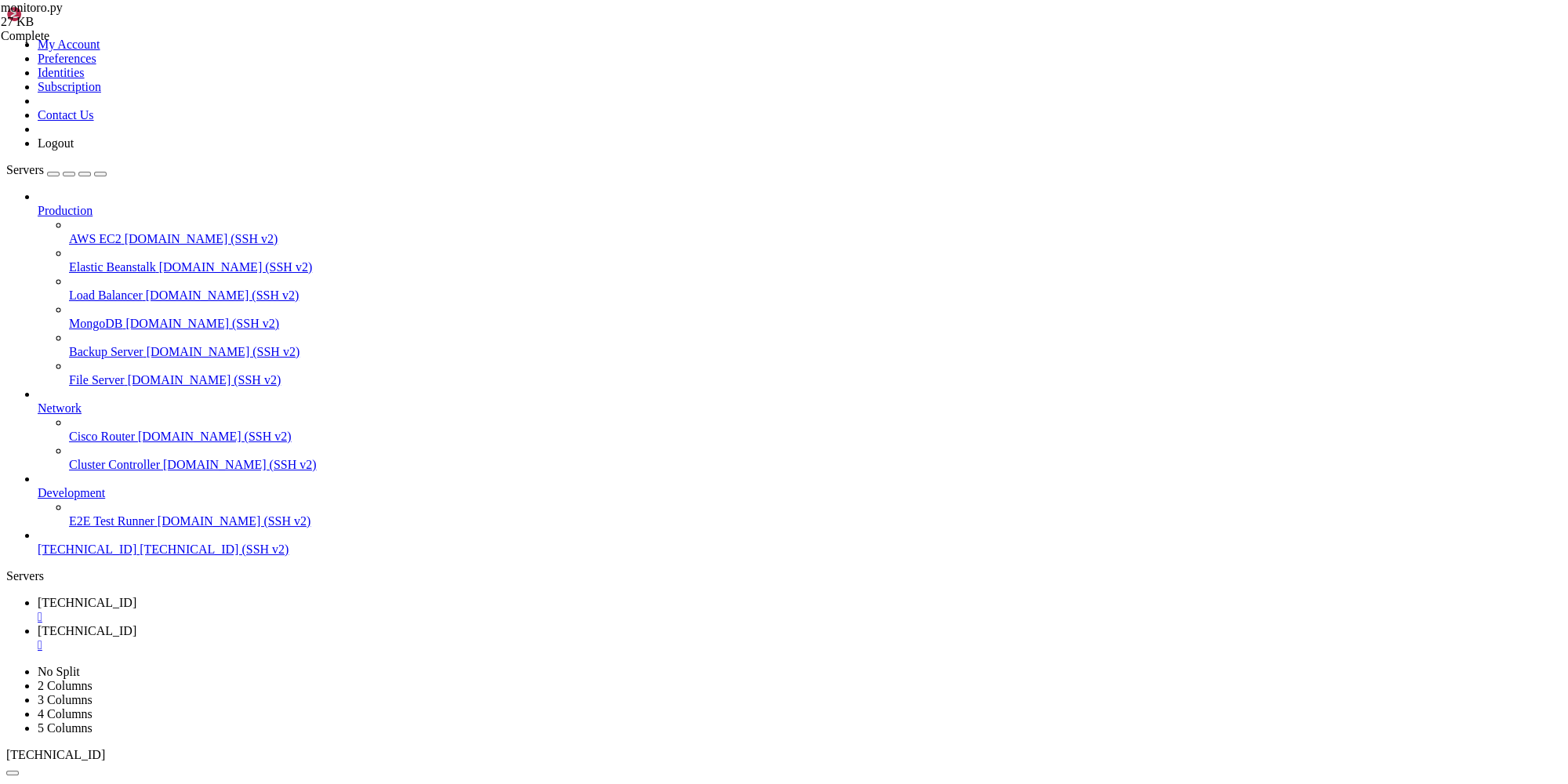
drag, startPoint x: 198, startPoint y: 1566, endPoint x: 310, endPoint y: 1562, distance: 112.1
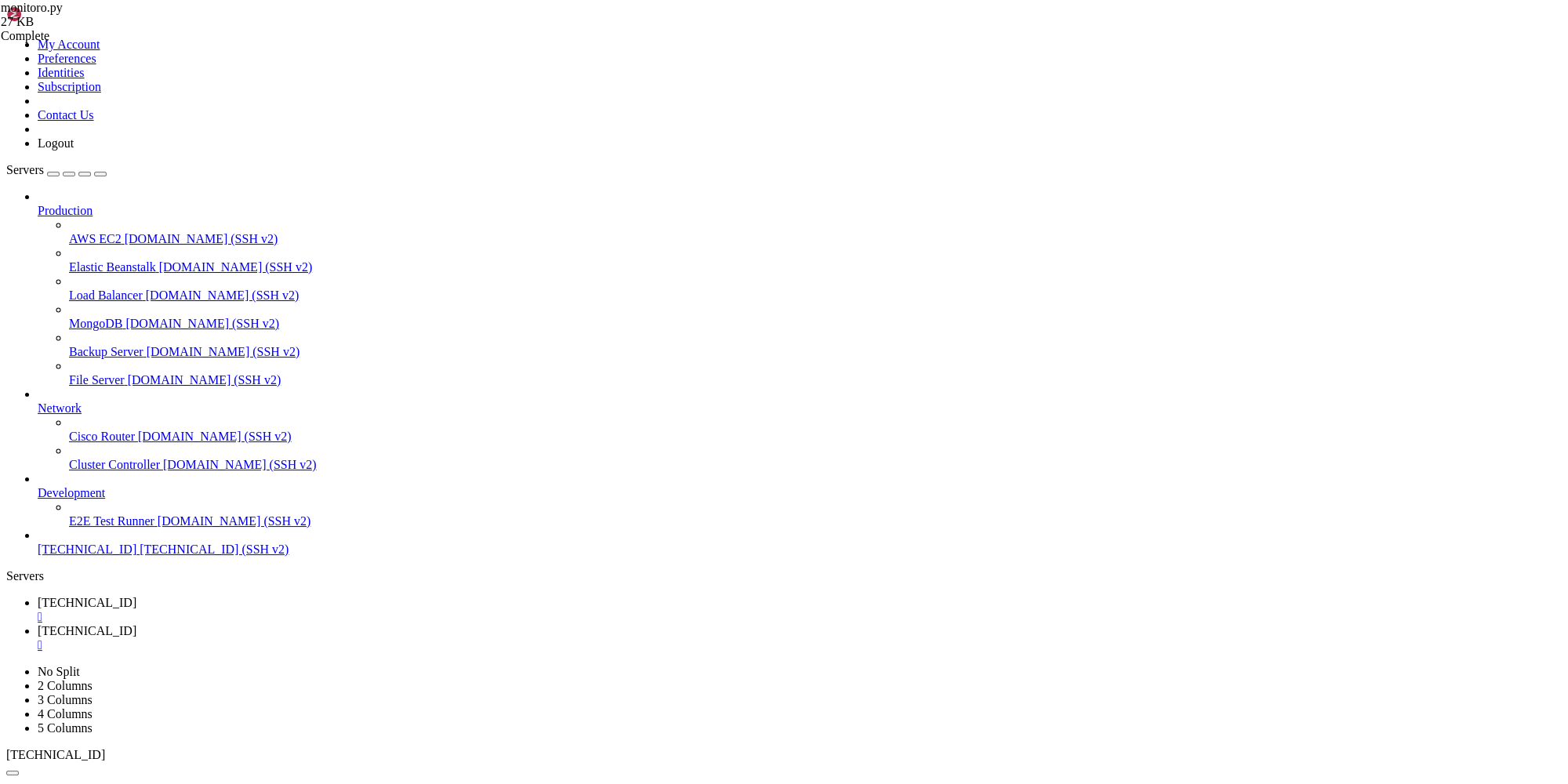
copy x-row "check_wallet_bot"
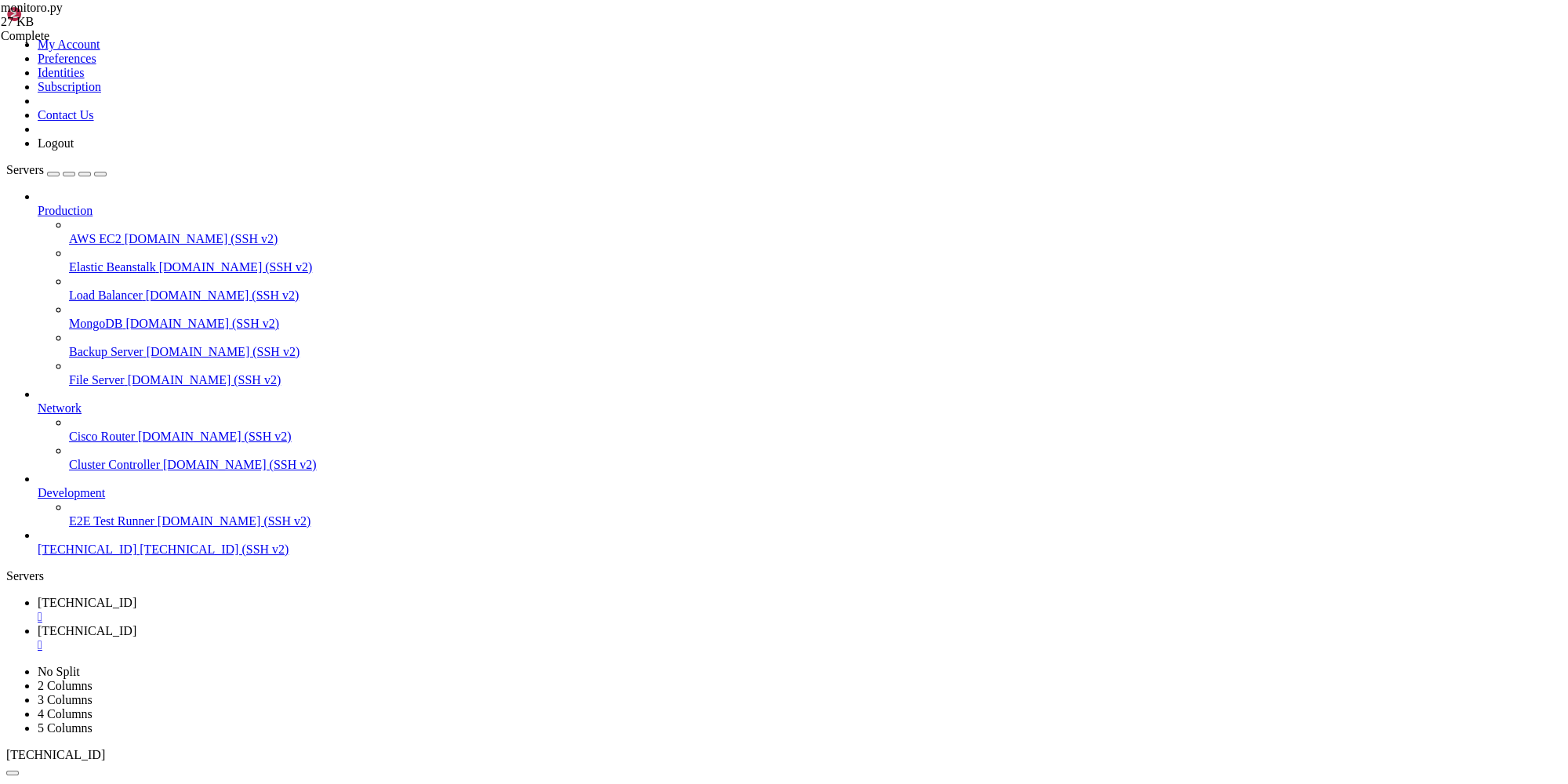
drag, startPoint x: 191, startPoint y: 1554, endPoint x: 297, endPoint y: 1560, distance: 106.2
drag, startPoint x: 440, startPoint y: 1425, endPoint x: 366, endPoint y: 1425, distance: 74.0
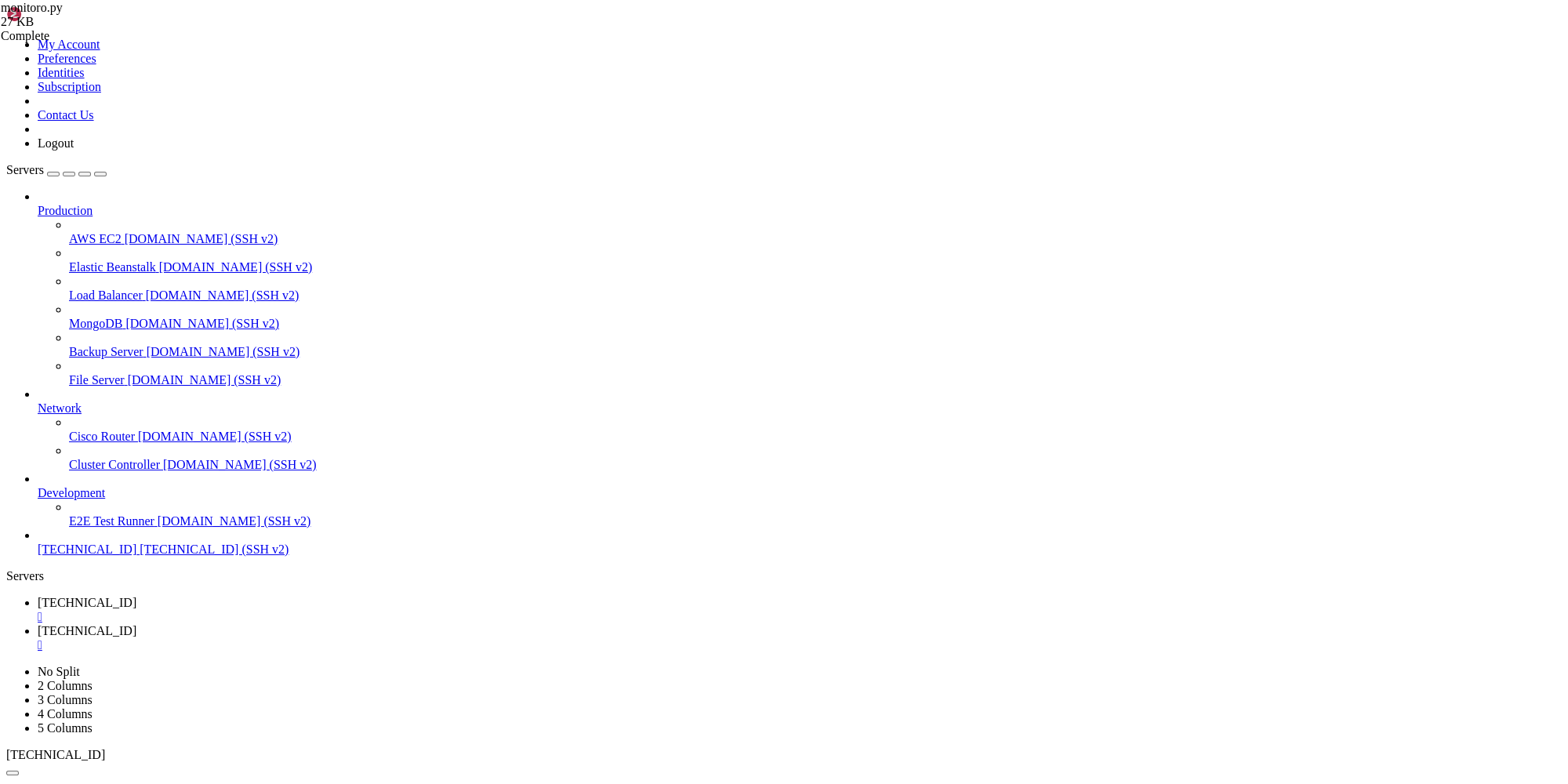
drag, startPoint x: 326, startPoint y: 1515, endPoint x: 520, endPoint y: 1512, distance: 194.0
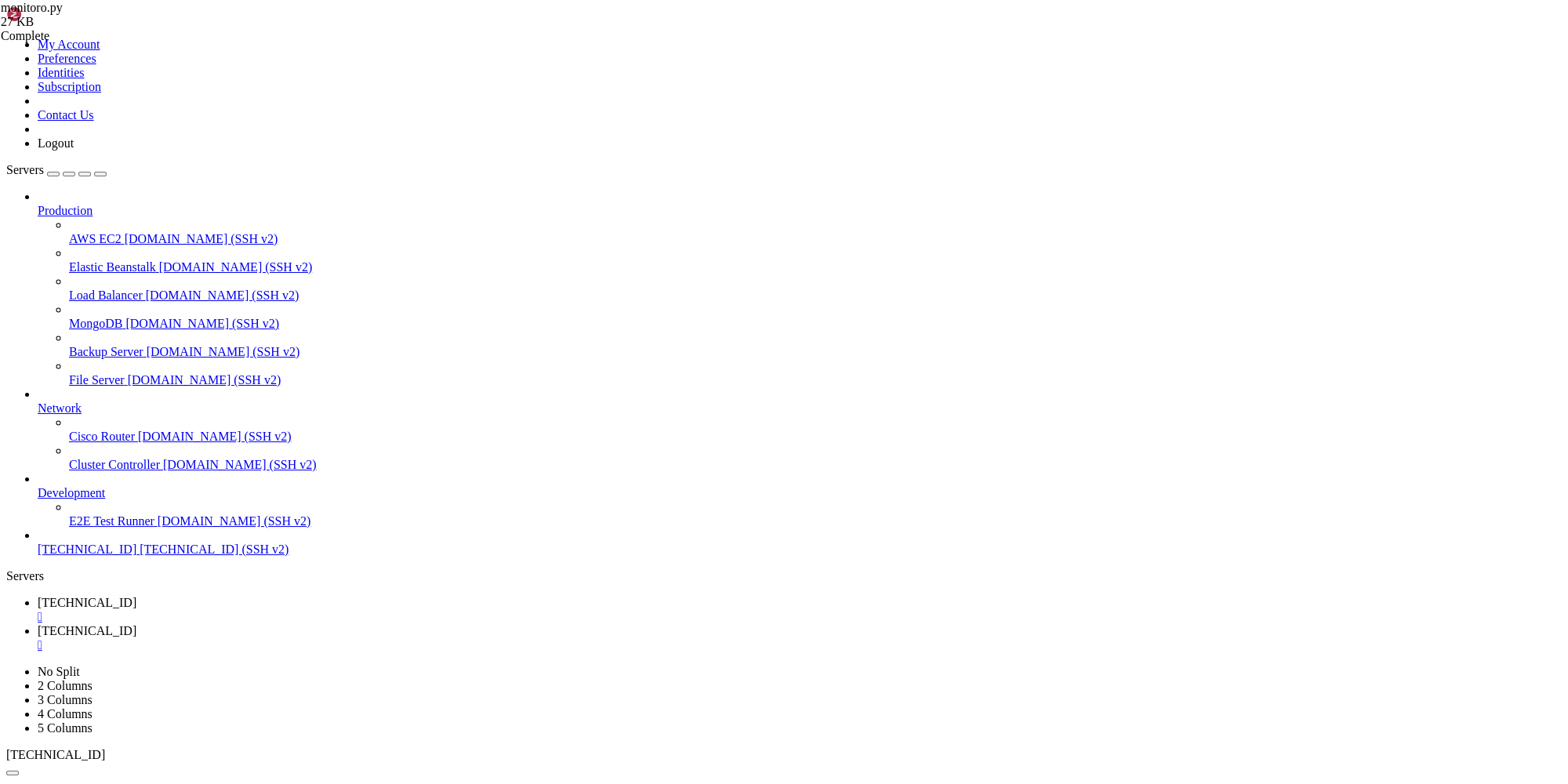
scroll to position [1095, 0]
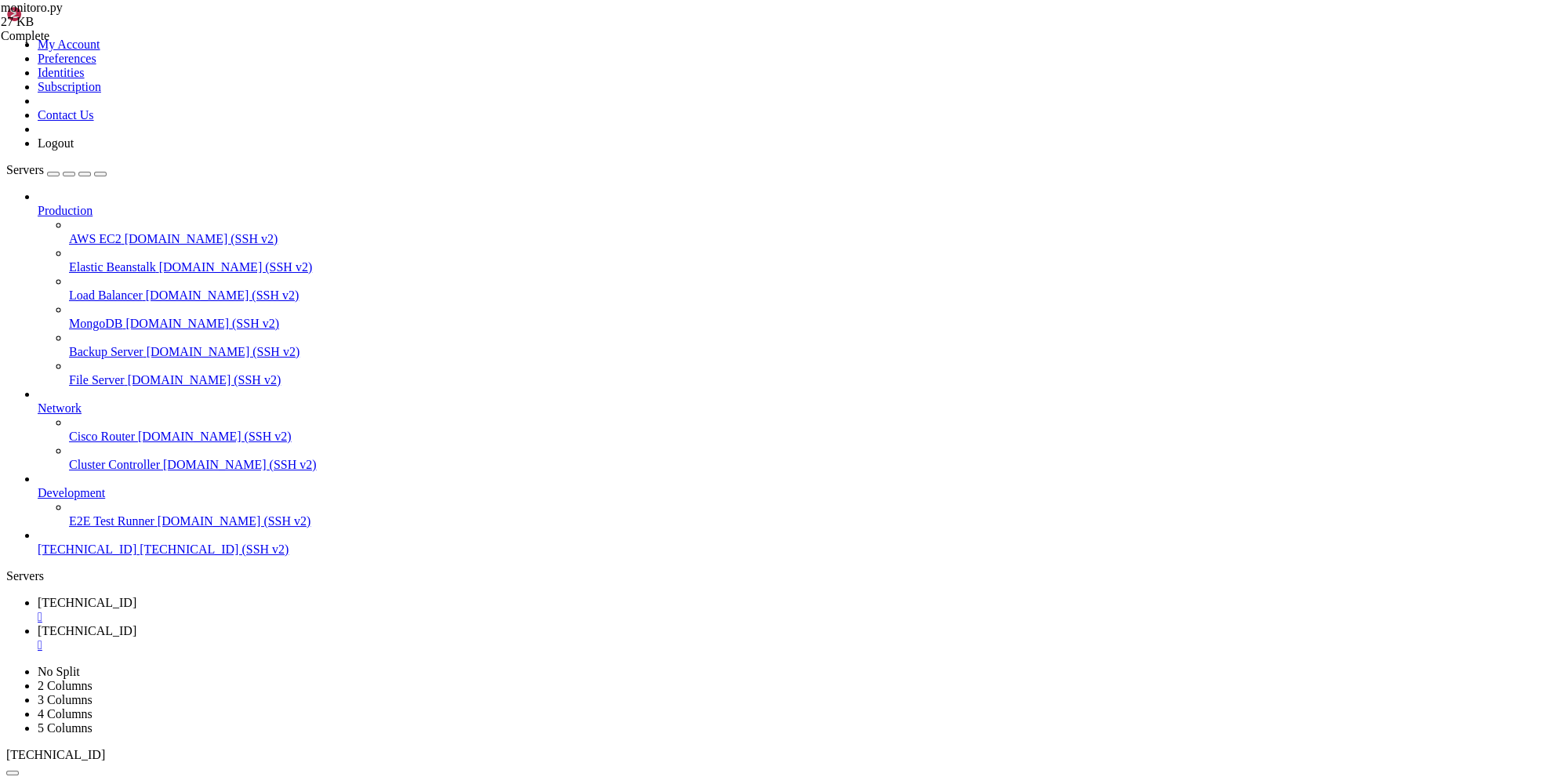
drag, startPoint x: 312, startPoint y: 1570, endPoint x: 507, endPoint y: 1564, distance: 195.1
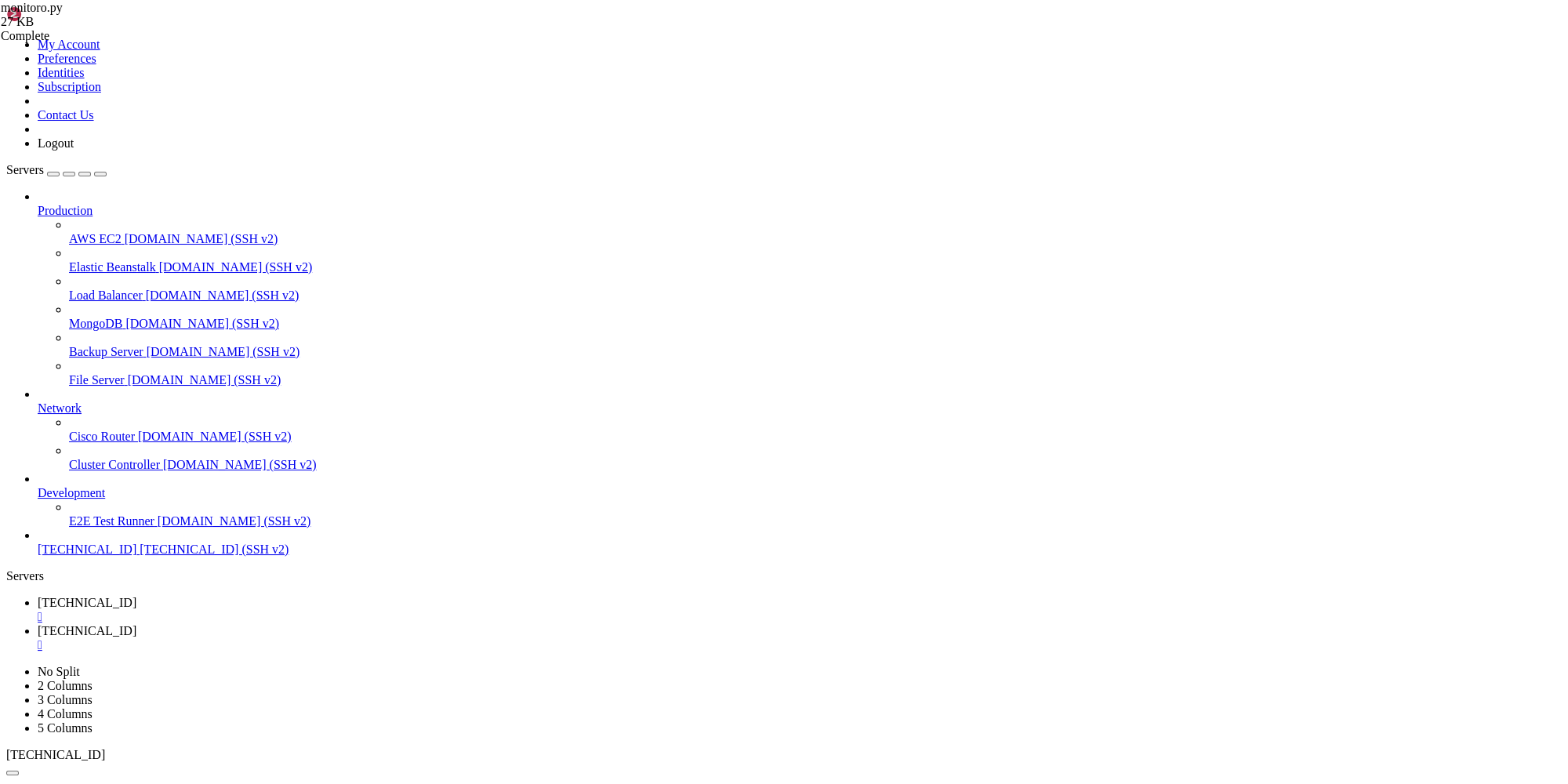
scroll to position [1316, 0]
click at [391, 624] on link "[TECHNICAL_ID] " at bounding box center [800, 638] width 1524 height 28
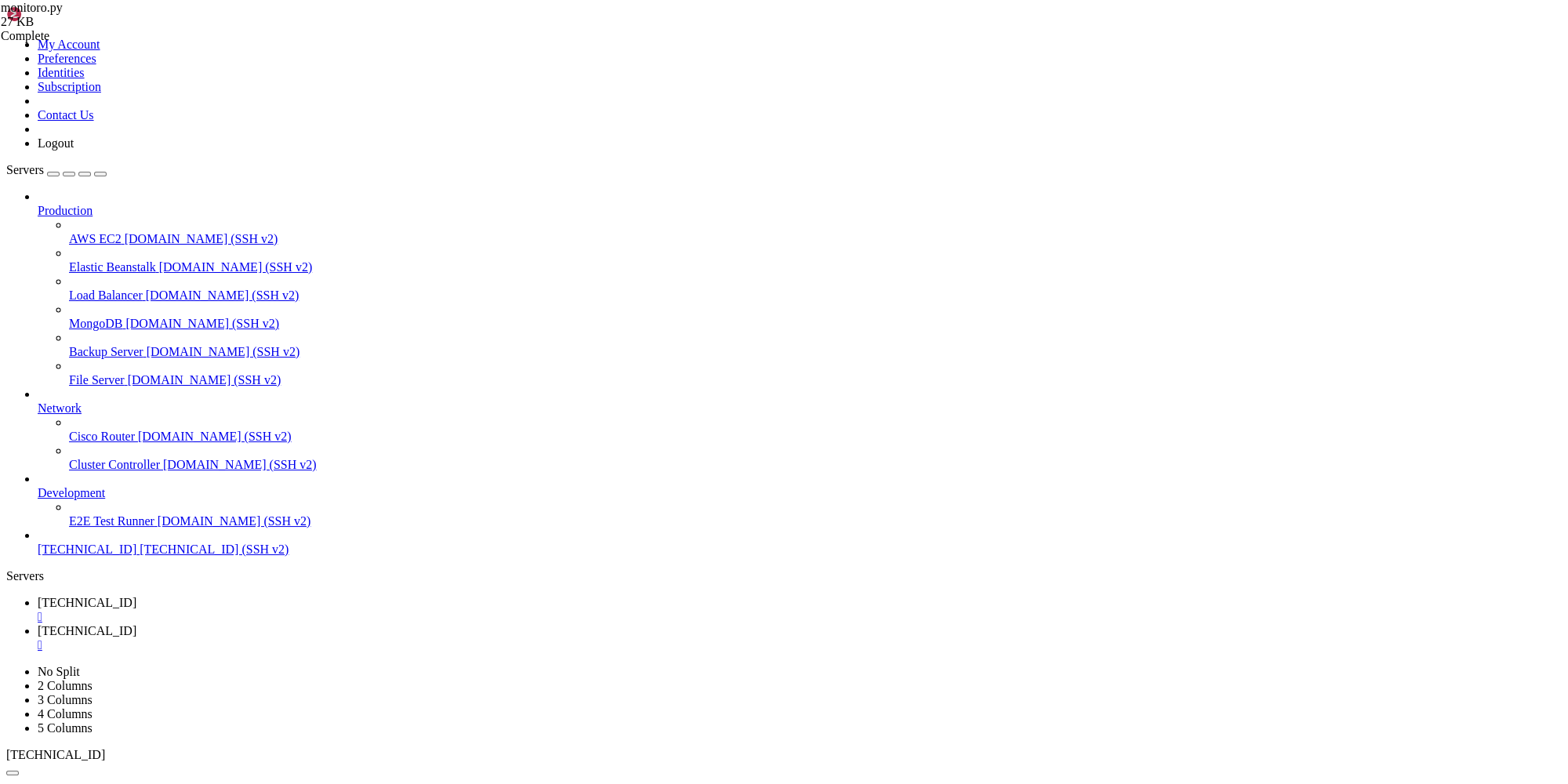
type input "/check_wallet_bot"
click at [136, 596] on span "[TECHNICAL_ID]" at bounding box center [87, 602] width 99 height 13
